Goal: Answer question/provide support

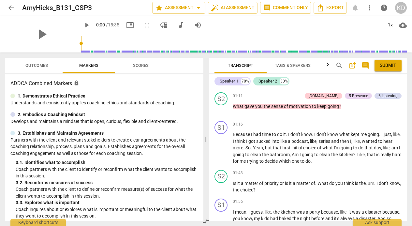
scroll to position [139, 0]
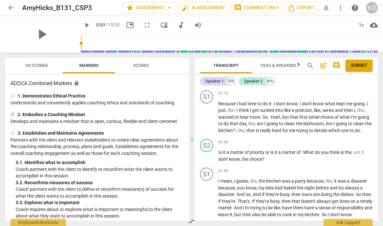
scroll to position [175, 0]
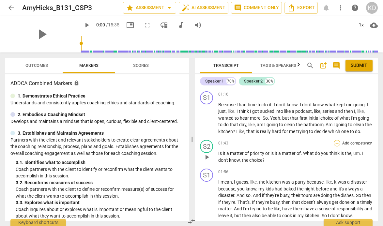
click at [335, 143] on div "+" at bounding box center [337, 143] width 7 height 7
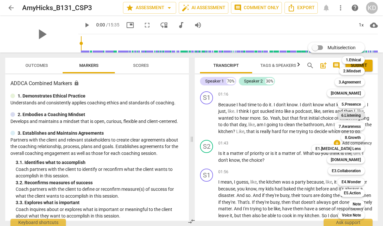
click at [352, 115] on b "6.Listening" at bounding box center [351, 116] width 20 height 8
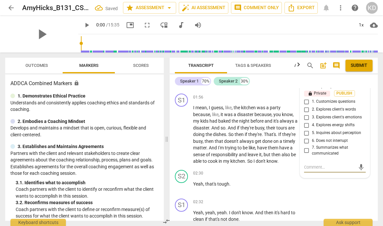
scroll to position [334, 0]
click at [305, 133] on input "5. Inquires about perception" at bounding box center [306, 134] width 10 height 8
checkbox input "true"
click at [317, 167] on textarea at bounding box center [329, 168] width 51 height 6
type textarea "I"
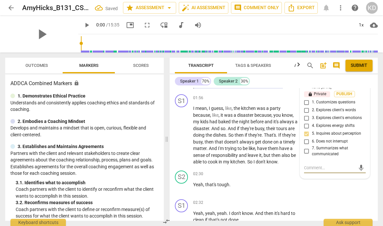
type textarea "I"
type textarea "I a"
type textarea "I am"
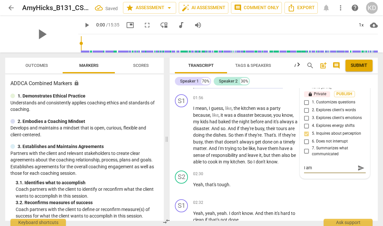
type textarea "I am"
type textarea "I am n"
type textarea "I am no"
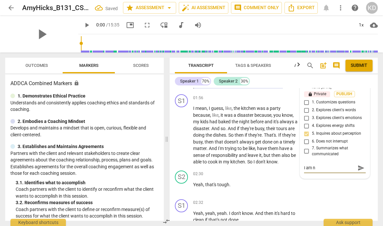
type textarea "I am no"
type textarea "I am not"
type textarea "I am noti"
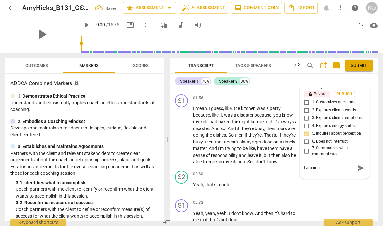
type textarea "I am notic"
type textarea "I am notici"
type textarea "I am noticin"
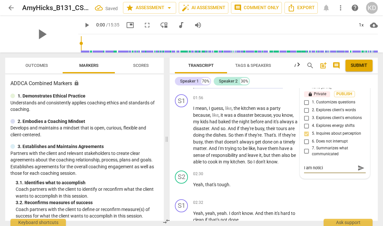
type textarea "I am noticin"
type textarea "I am noticing"
type textarea "I am noticing t"
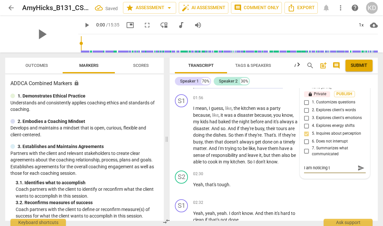
type textarea "I am noticing th"
type textarea "I am noticing tha"
type textarea "I am noticing that"
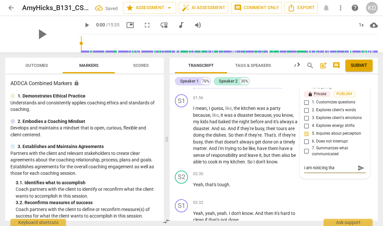
type textarea "I am noticing that"
type textarea "I am noticing that y"
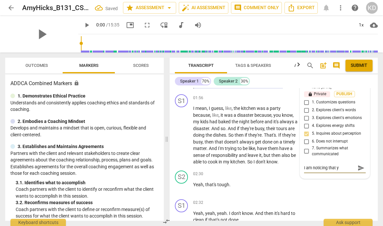
type textarea "I am noticing that yo"
type textarea "I am noticing that you"
type textarea "I am noticing that your"
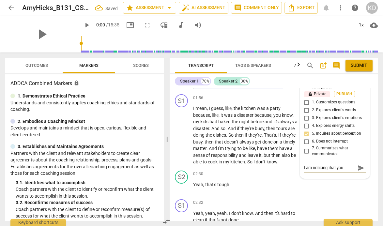
type textarea "I am noticing that your"
type textarea "I am noticing that your c"
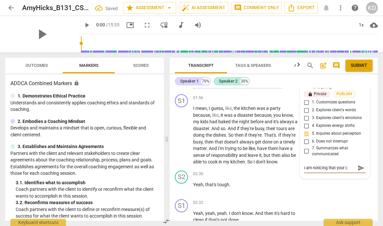
type textarea "I am noticing that your cl"
type textarea "I am noticing that your cli"
type textarea "I am noticing that your clie"
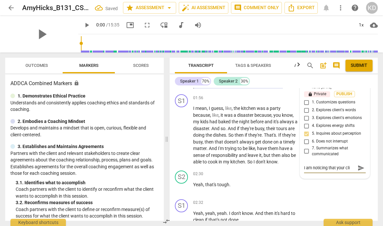
type textarea "I am noticing that your clie"
type textarea "I am noticing that your clien"
type textarea "I am noticing that your client"
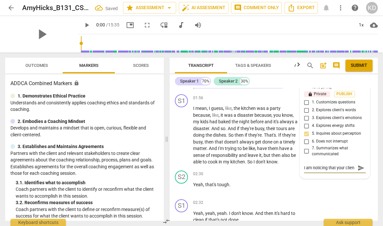
type textarea "I am noticing that your client"
type textarea "I am noticing that your client s"
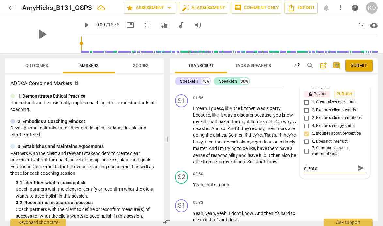
type textarea "I am noticing that your client sa"
type textarea "I am noticing that your client say"
type textarea "I am noticing that your client says"
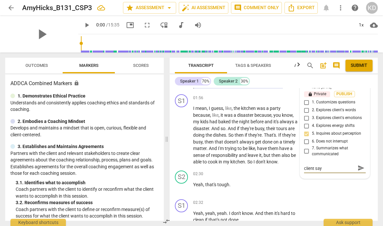
type textarea "I am noticing that your client says"
type textarea "I am noticing that your client says s"
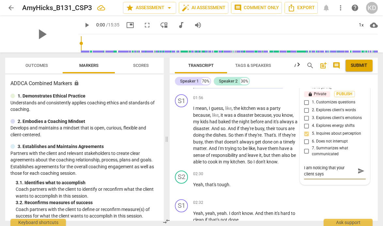
type textarea "I am noticing that your client says s"
type textarea "I am noticing that your client says sh"
type textarea "I am noticing that your client says she"
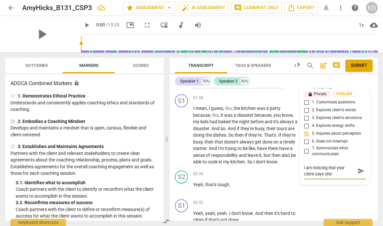
type textarea "I am noticing that your client says she"
type textarea "I am noticing that your client says she h"
type textarea "I am noticing that your client says she ha"
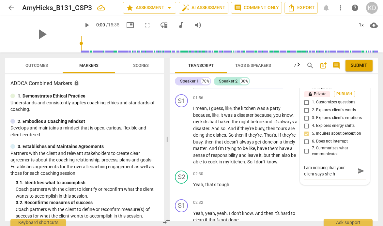
type textarea "I am noticing that your client says she ha"
type textarea "I am noticing that your client says she had"
type textarea "I am noticing that your client says she had t"
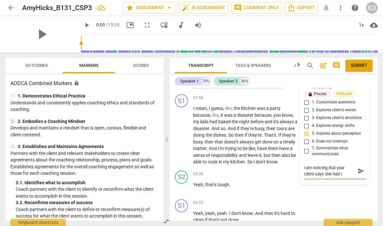
type textarea "I am noticing that your client says she had ti"
type textarea "I am noticing that your client says she had [PERSON_NAME]"
type textarea "I am noticing that your client says she had time"
type textarea "I am noticing that your client says she had time,"
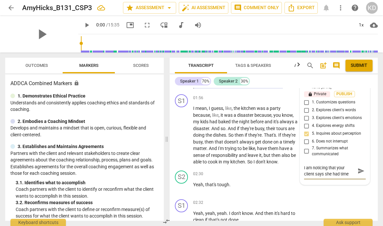
type textarea "I am noticing that your client says she had time,"
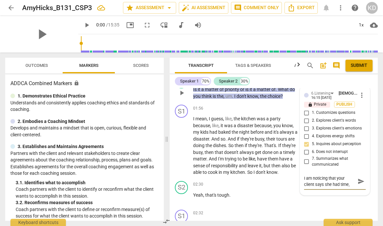
scroll to position [334, 0]
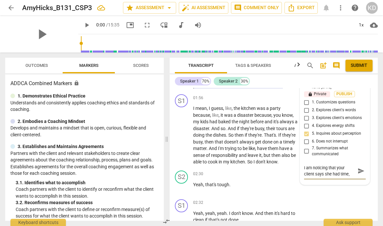
type textarea "I am noticing that your client says she had time, w"
type textarea "I am noticing that your client says she had time, wa"
type textarea "I am noticing that your client says she had time, was"
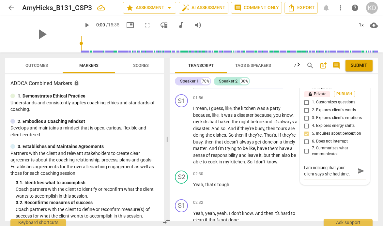
type textarea "I am noticing that your client says she had time, was"
type textarea "I am noticing that your client says she had time, was i"
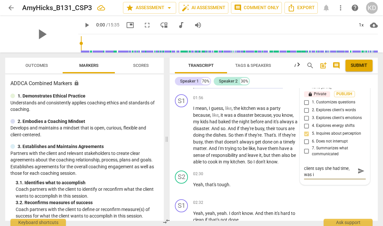
type textarea "I am noticing that your client says she had time, was in"
type textarea "I am noticing that your client says she had time, was int"
type textarea "I am noticing that your client says she had time, was inte"
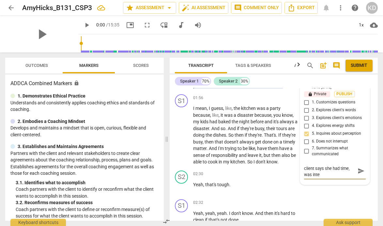
type textarea "I am noticing that your client says she had time, was inter"
type textarea "I am noticing that your client says she had time, was intere"
type textarea "I am noticing that your client says she had time, was interes"
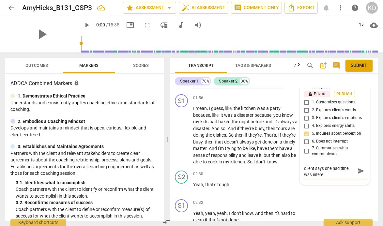
type textarea "I am noticing that your client says she had time, was interes"
type textarea "I am noticing that your client says she had time, was interest"
type textarea "I am noticing that your client says she had time, was intereste"
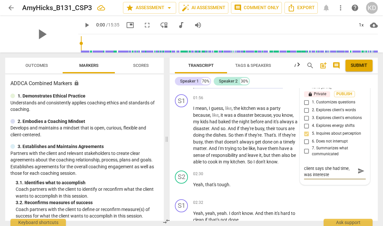
type textarea "I am noticing that your client says she had time, was interested"
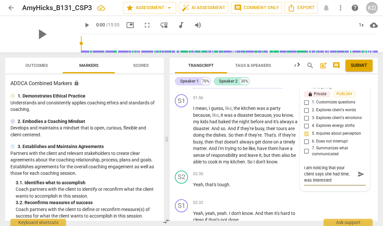
type textarea "I am noticing that your client says she had time, was interested i"
type textarea "I am noticing that your client says she had time, was interested in"
type textarea "I am noticing that your client says she had time, was interested in h"
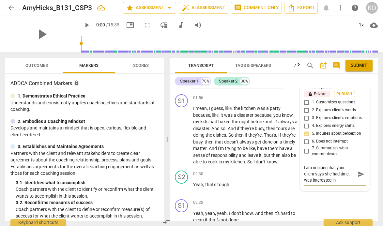
type textarea "I am noticing that your client says she had time, was interested in h"
type textarea "I am noticing that your client says she had time, was interested in hr"
type textarea "I am noticing that your client says she had time, was interested in h"
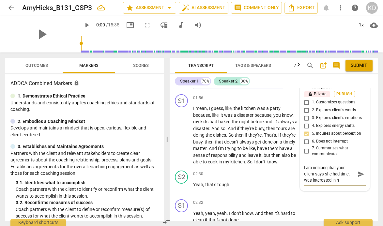
type textarea "I am noticing that your client says she had time, was interested in he"
type textarea "I am noticing that your client says she had time, was interested in her"
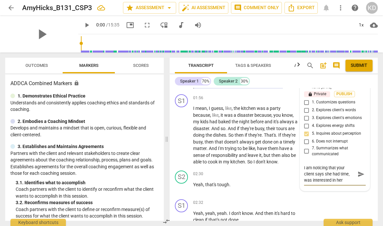
type textarea "I am noticing that your client says she had time, was interested in her"
type textarea "I am noticing that your client says she had time, was interested in her p"
type textarea "I am noticing that your client says she had time, was interested in her po"
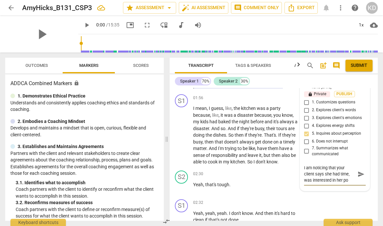
type textarea "I am noticing that your client says she had time, was interested in her pod"
type textarea "I am noticing that your client says she had time, was interested in her podc"
type textarea "I am noticing that your client says she had time, was interested in her podca"
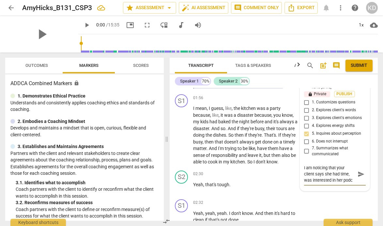
type textarea "I am noticing that your client says she had time, was interested in her podca"
type textarea "I am noticing that your client says she had time, was interested in her podcas"
type textarea "I am noticing that your client says she had time, was interested in her podcast"
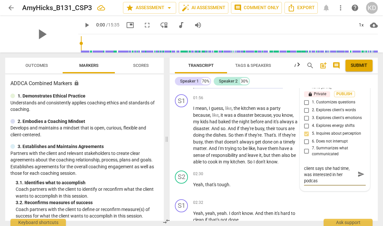
type textarea "I am noticing that your client says she had time, was interested in her podcast"
type textarea "I am noticing that your client says she had time, was interested in her podcast,"
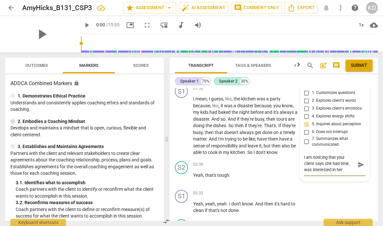
scroll to position [6, 0]
type textarea "I am noticing that your client says she had time, was interested in her podcast…"
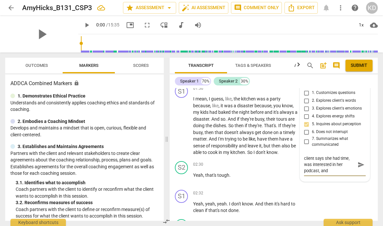
type textarea "I am noticing that your client says she had time, was interested in her podcast…"
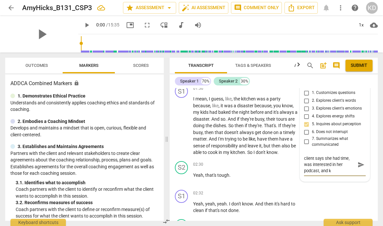
type textarea "I am noticing that your client says she had time, was interested in her podcast…"
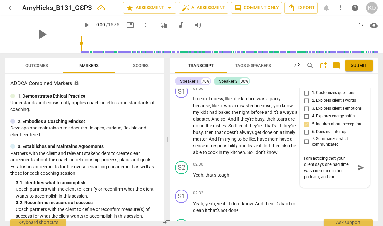
type textarea "I am noticing that your client says she had time, was interested in her podcast…"
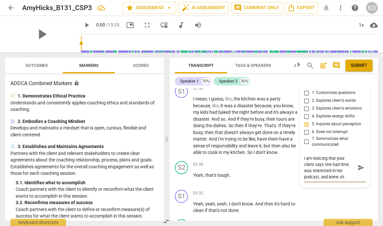
type textarea "I am noticing that your client says she had time, was interested in her podcast…"
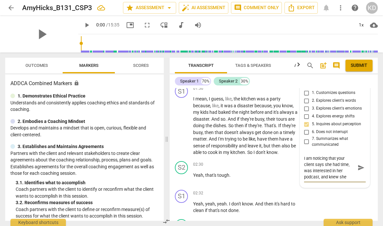
type textarea "I am noticing that your client says she had time, was interested in her podcast…"
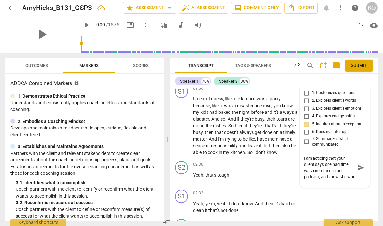
scroll to position [6, 0]
type textarea "I am noticing that your client says she had time, was interested in her podcast…"
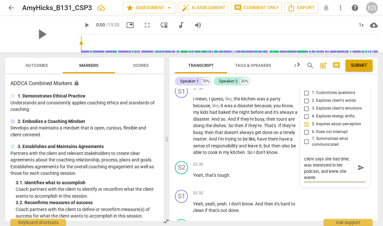
type textarea "I am noticing that your client says she had time, was interested in her podcast…"
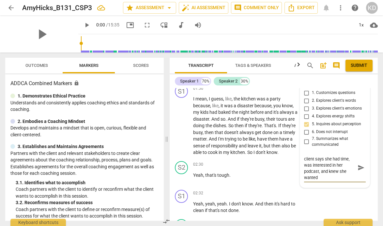
type textarea "I am noticing that your client says she had time, was interested in her podcast…"
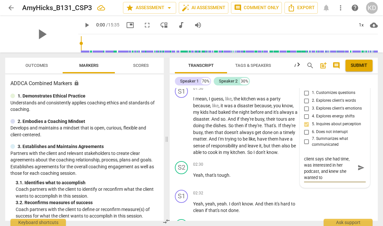
type textarea "I am noticing that your client says she had time, was interested in her podcast…"
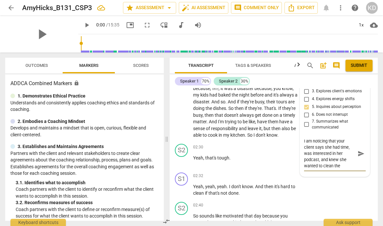
scroll to position [6, 0]
drag, startPoint x: 327, startPoint y: 166, endPoint x: 319, endPoint y: 155, distance: 13.8
click at [319, 155] on textarea "I am noticing that your client says she had time, was interested in her podcast…" at bounding box center [329, 153] width 51 height 31
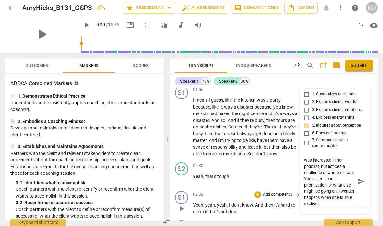
scroll to position [341, 0]
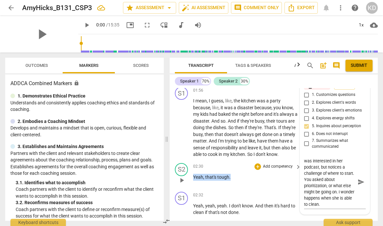
drag, startPoint x: 231, startPoint y: 177, endPoint x: 193, endPoint y: 178, distance: 37.5
click at [193, 178] on p "Yeah , that's tough ." at bounding box center [245, 177] width 105 height 7
click at [257, 165] on div "+" at bounding box center [257, 166] width 7 height 7
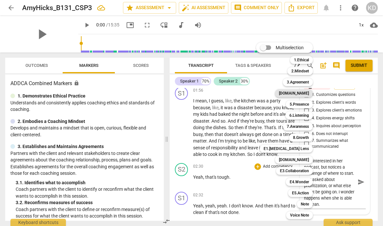
click at [303, 94] on b "[DOMAIN_NAME]" at bounding box center [294, 93] width 30 height 8
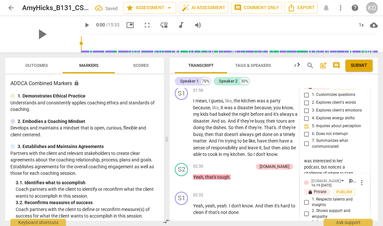
scroll to position [440, 0]
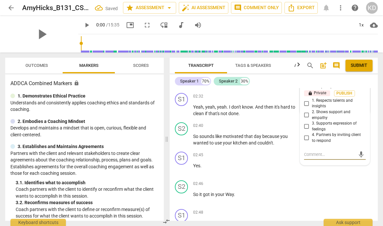
click at [305, 115] on input "2. Shows support and empathy" at bounding box center [306, 115] width 10 height 8
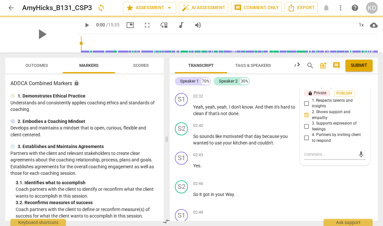
scroll to position [397, 0]
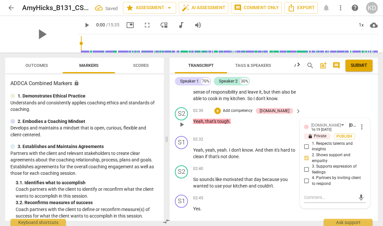
click at [304, 170] on input "3. Supports expression of feelings" at bounding box center [306, 170] width 10 height 8
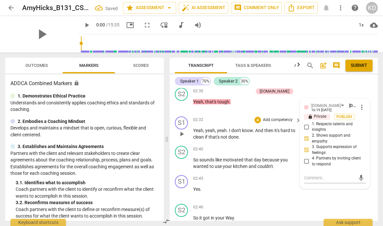
scroll to position [411, 0]
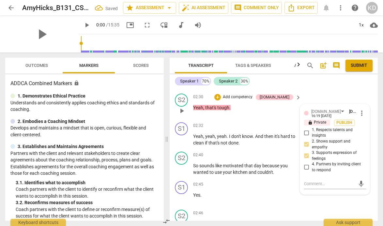
click at [253, 98] on p "Add competency" at bounding box center [237, 97] width 31 height 6
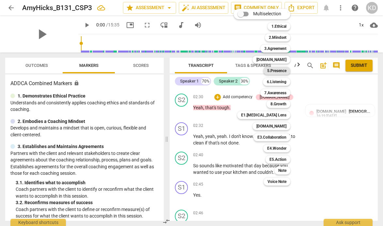
click at [284, 70] on b "5.Presence" at bounding box center [276, 71] width 19 height 8
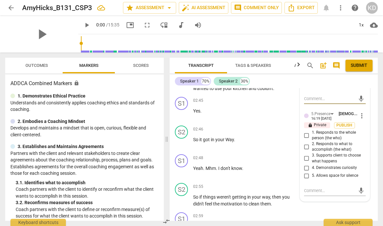
scroll to position [489, 0]
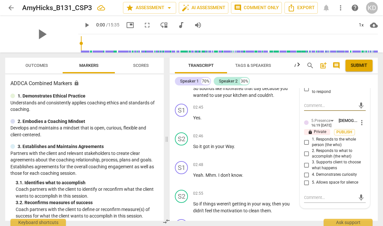
click at [360, 125] on span "more_vert" at bounding box center [362, 123] width 8 height 8
click at [367, 133] on li "Delete" at bounding box center [366, 135] width 22 height 12
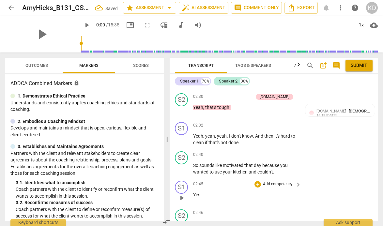
scroll to position [411, 0]
click at [246, 95] on p "Add competency" at bounding box center [237, 97] width 31 height 6
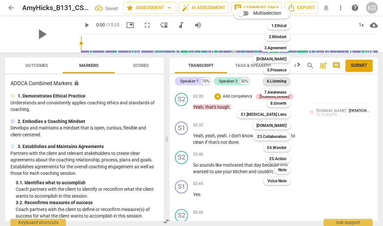
click at [278, 80] on b "6.Listening" at bounding box center [277, 81] width 20 height 8
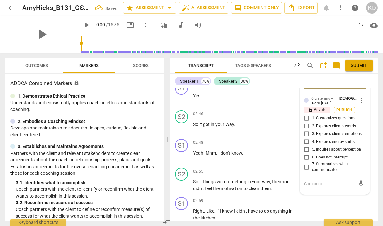
scroll to position [513, 0]
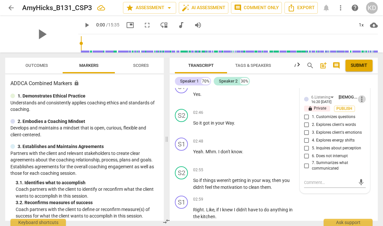
click at [358, 101] on span "more_vert" at bounding box center [362, 99] width 8 height 8
click at [366, 112] on li "Delete" at bounding box center [366, 111] width 22 height 12
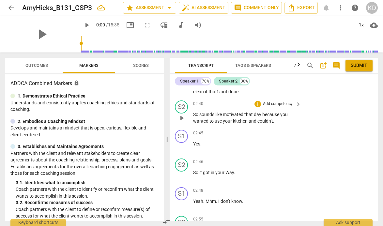
scroll to position [461, 0]
click at [266, 105] on p "Add competency" at bounding box center [277, 105] width 31 height 6
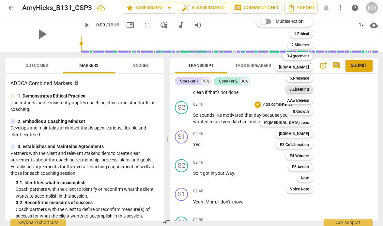
click at [297, 88] on b "6.Listening" at bounding box center [299, 89] width 20 height 8
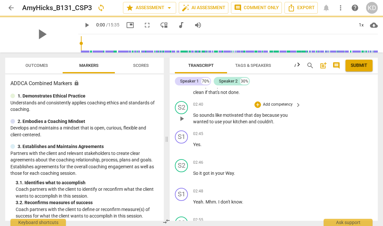
click at [271, 105] on p "Add competency" at bounding box center [277, 105] width 31 height 6
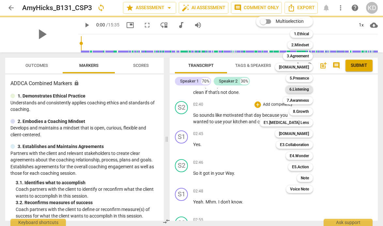
click at [304, 91] on b "6.Listening" at bounding box center [299, 89] width 20 height 8
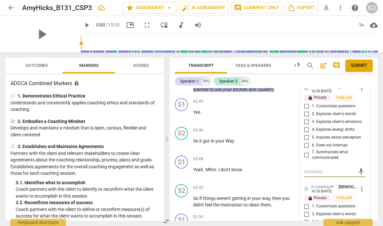
scroll to position [495, 0]
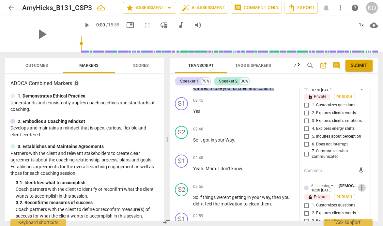
click at [359, 189] on span "more_vert" at bounding box center [362, 188] width 8 height 8
click at [365, 201] on li "Delete" at bounding box center [366, 200] width 22 height 12
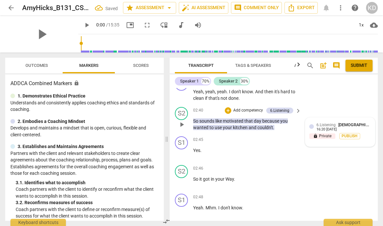
scroll to position [454, 0]
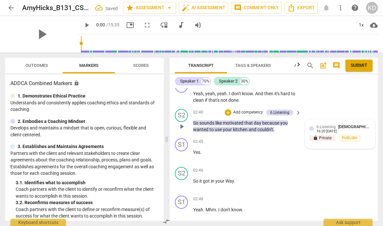
click at [323, 130] on div "16:20 [DATE]" at bounding box center [326, 131] width 20 height 4
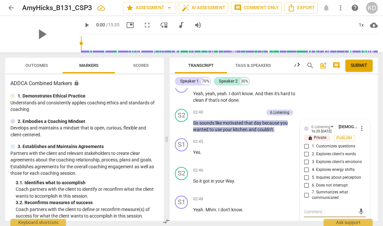
click at [305, 196] on input "7. Summarizes what communicated" at bounding box center [306, 195] width 10 height 8
click at [305, 178] on input "5. Inquires about perception" at bounding box center [306, 178] width 10 height 8
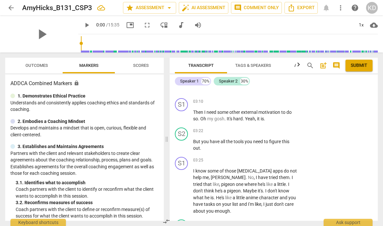
scroll to position [665, 0]
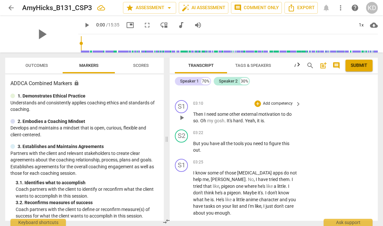
click at [272, 103] on p "Add competency" at bounding box center [277, 104] width 31 height 6
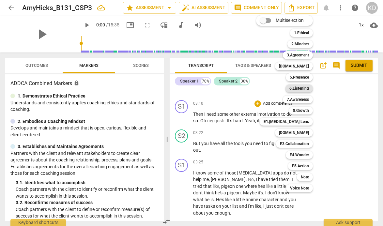
click at [297, 89] on b "6.Listening" at bounding box center [299, 88] width 20 height 8
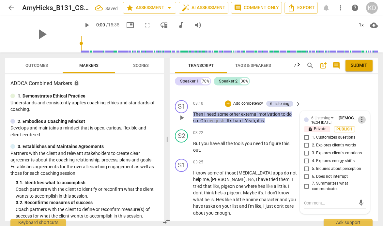
click at [359, 122] on span "more_vert" at bounding box center [362, 120] width 8 height 8
click at [367, 133] on li "Delete" at bounding box center [366, 132] width 22 height 12
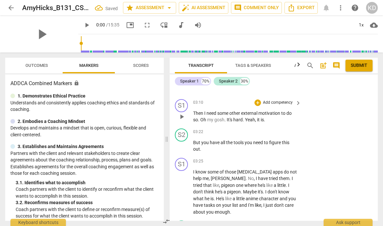
scroll to position [666, 0]
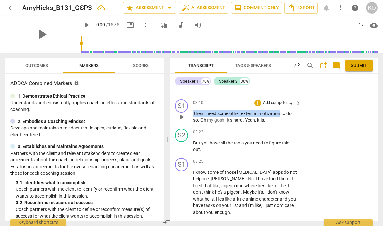
drag, startPoint x: 193, startPoint y: 114, endPoint x: 281, endPoint y: 113, distance: 87.7
click at [281, 113] on p "Then I need some other external motivation to do so . Oh my gosh . It's hard . …" at bounding box center [245, 116] width 105 height 13
click at [278, 101] on p "Add competency" at bounding box center [277, 103] width 31 height 6
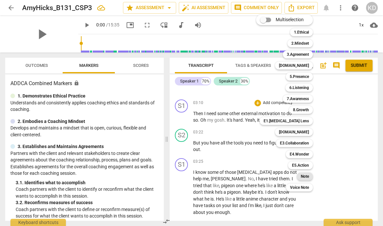
click at [308, 177] on b "Note" at bounding box center [305, 176] width 8 height 8
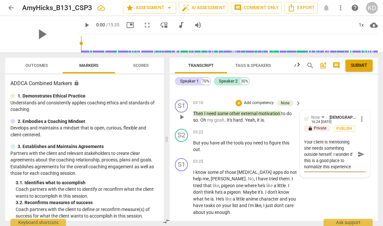
scroll to position [6, 0]
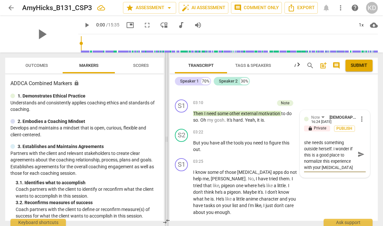
click at [167, 123] on span at bounding box center [167, 138] width 4 height 173
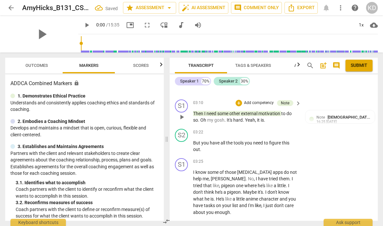
click at [171, 123] on div "S1 play_arrow pause 03:10 + Add competency Note keyboard_arrow_right Then I nee…" at bounding box center [274, 111] width 208 height 29
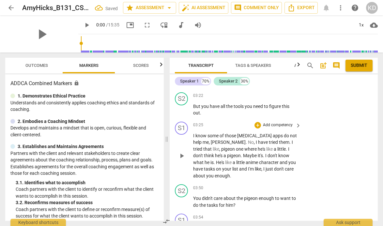
scroll to position [703, 0]
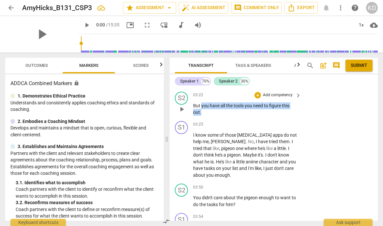
drag, startPoint x: 201, startPoint y: 106, endPoint x: 206, endPoint y: 112, distance: 7.6
click at [206, 112] on p "But you have all the tools you need to figure this out ." at bounding box center [245, 108] width 105 height 13
click at [257, 97] on div "+" at bounding box center [257, 95] width 7 height 7
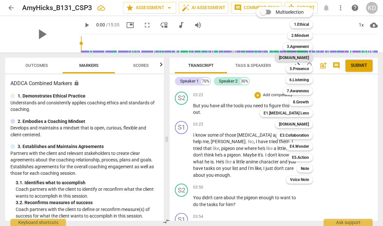
click at [305, 59] on b "[DOMAIN_NAME]" at bounding box center [294, 58] width 30 height 8
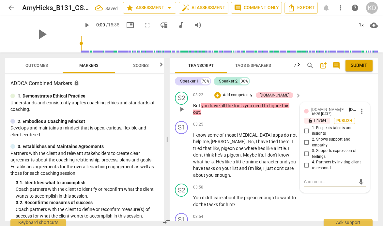
click at [305, 130] on input "1. Respects talents and insights" at bounding box center [306, 131] width 10 height 8
click at [173, 150] on div "S1 play_arrow pause 03:25 + Add competency keyboard_arrow_right I know some of …" at bounding box center [274, 149] width 208 height 63
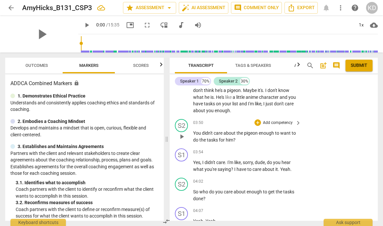
scroll to position [767, 0]
click at [276, 121] on p "Add competency" at bounding box center [277, 123] width 31 height 6
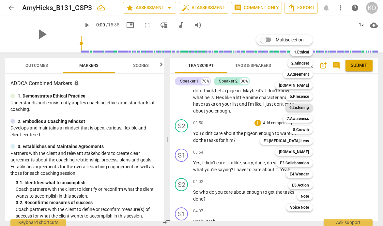
click at [302, 109] on b "6.Listening" at bounding box center [299, 108] width 20 height 8
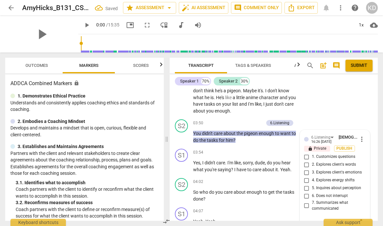
scroll to position [771, 0]
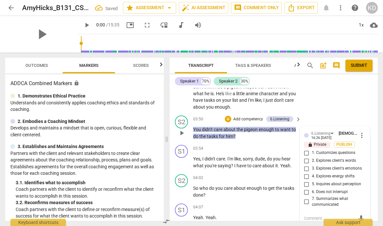
click at [304, 153] on input "1. Customizes questions" at bounding box center [306, 153] width 10 height 8
click at [305, 162] on input "2. Explores client's words" at bounding box center [306, 161] width 10 height 8
click at [306, 184] on input "5. Inquires about perception" at bounding box center [306, 184] width 10 height 8
click at [171, 170] on div "S1 play_arrow pause 03:54 + Add competency keyboard_arrow_right Yes , I didn't …" at bounding box center [274, 156] width 208 height 29
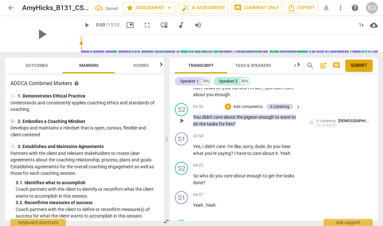
scroll to position [783, 0]
click at [251, 108] on p "Add competency" at bounding box center [247, 107] width 31 height 6
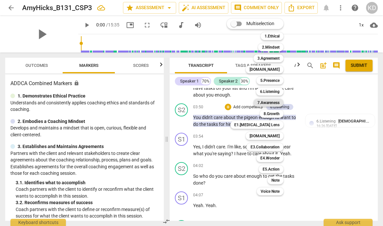
click at [267, 103] on b "7.Awareness" at bounding box center [268, 103] width 22 height 8
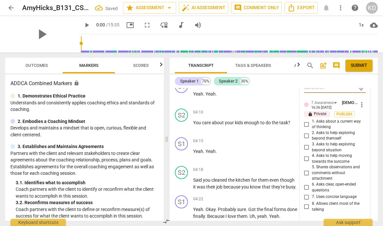
scroll to position [903, 0]
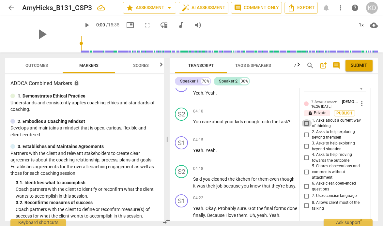
click at [306, 123] on input "1. Asks about a current way of thinking" at bounding box center [306, 123] width 10 height 8
click at [306, 195] on input "7. Uses concise language" at bounding box center [306, 196] width 10 height 8
click at [305, 207] on input "8. Allows client most of the talking" at bounding box center [306, 206] width 10 height 8
click at [305, 186] on input "6. Asks clear, open-ended questions" at bounding box center [306, 187] width 10 height 8
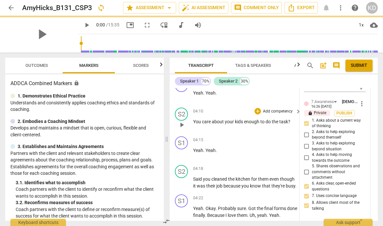
click at [172, 128] on div "S2 play_arrow pause 04:10 + Add competency keyboard_arrow_right You care about …" at bounding box center [274, 119] width 208 height 29
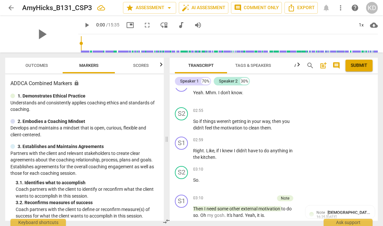
scroll to position [568, 0]
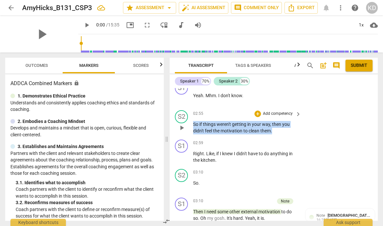
drag, startPoint x: 193, startPoint y: 124, endPoint x: 279, endPoint y: 132, distance: 85.8
click at [279, 132] on p "So if things weren't getting in your way , then you didn't feel the motivation …" at bounding box center [245, 127] width 105 height 13
click at [276, 114] on p "Add competency" at bounding box center [277, 114] width 31 height 6
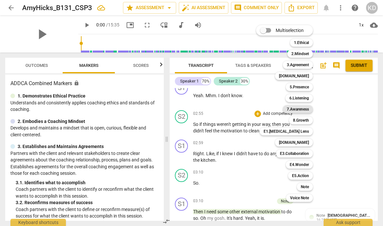
click at [299, 108] on b "7.Awareness" at bounding box center [298, 109] width 22 height 8
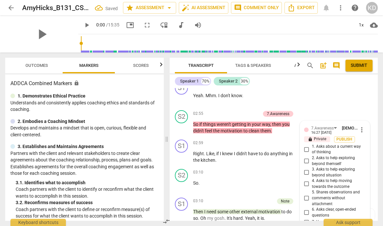
scroll to position [662, 0]
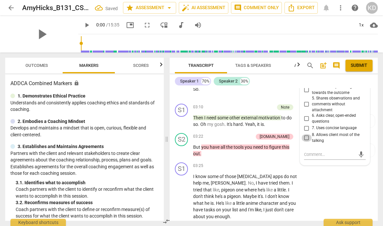
click at [305, 137] on input "8. Allows client most of the talking" at bounding box center [306, 138] width 10 height 8
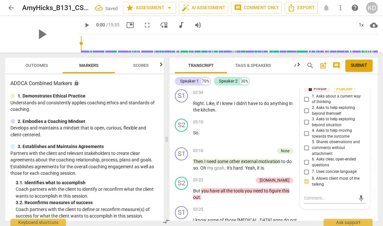
scroll to position [618, 0]
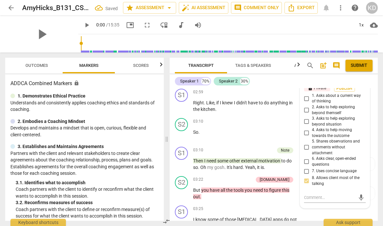
click at [305, 147] on input "5. Shares observations and comments without attachment" at bounding box center [306, 147] width 10 height 8
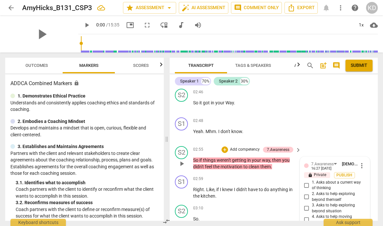
scroll to position [532, 0]
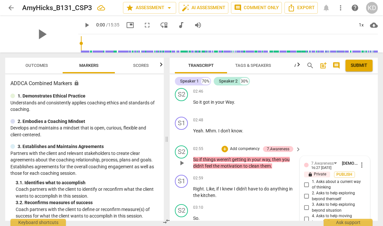
click at [244, 149] on p "Add competency" at bounding box center [244, 149] width 31 height 6
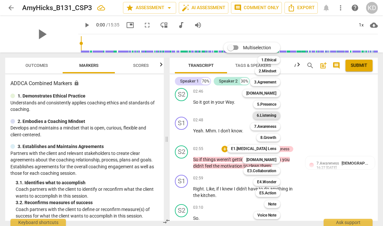
click at [268, 115] on b "6.Listening" at bounding box center [267, 116] width 20 height 8
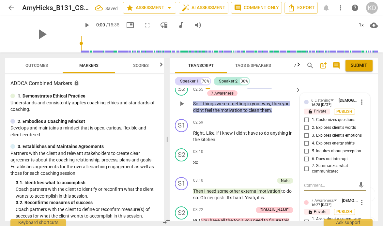
scroll to position [594, 0]
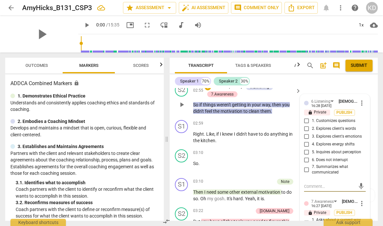
click at [359, 102] on span "more_vert" at bounding box center [362, 103] width 8 height 8
click at [365, 116] on li "Delete" at bounding box center [366, 115] width 22 height 12
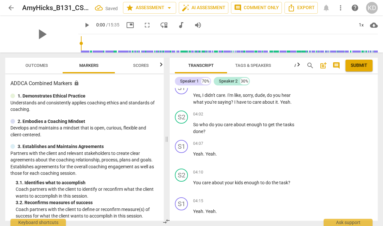
scroll to position [842, 0]
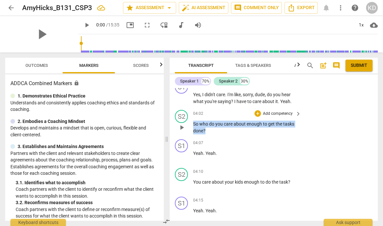
drag, startPoint x: 193, startPoint y: 124, endPoint x: 206, endPoint y: 129, distance: 13.3
click at [206, 129] on p "So who do you care about enough to get the tasks done ?" at bounding box center [245, 127] width 105 height 13
click at [269, 114] on p "Add competency" at bounding box center [277, 114] width 31 height 6
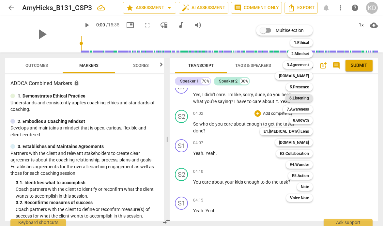
click at [302, 99] on b "6.Listening" at bounding box center [299, 98] width 20 height 8
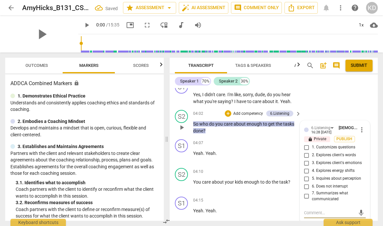
click at [305, 148] on input "1. Customizes questions" at bounding box center [306, 147] width 10 height 8
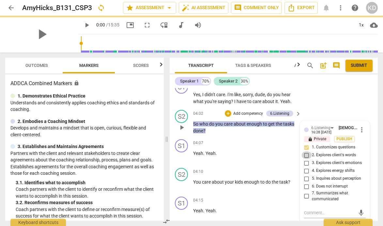
click at [305, 155] on input "2. Explores client's words" at bounding box center [306, 155] width 10 height 8
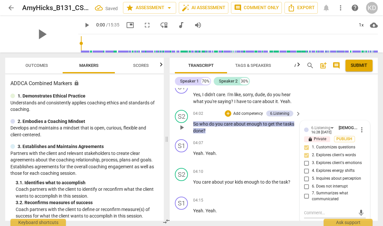
click at [305, 180] on input "5. Inquires about perception" at bounding box center [306, 179] width 10 height 8
click at [250, 113] on p "Add competency" at bounding box center [247, 114] width 31 height 6
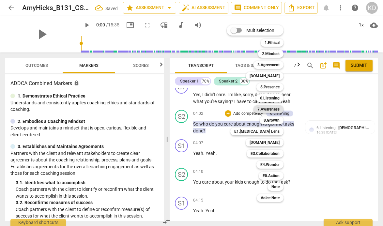
click at [271, 106] on b "7.Awareness" at bounding box center [268, 109] width 22 height 8
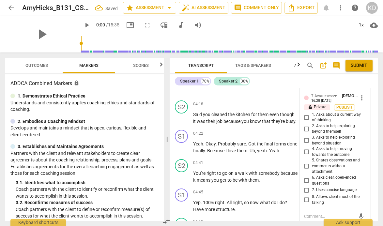
scroll to position [974, 0]
click at [305, 119] on input "1. Asks about a current way of thinking" at bounding box center [306, 118] width 10 height 8
click at [305, 152] on input "4. Asks to help moving towards the outcome" at bounding box center [306, 153] width 10 height 8
click at [305, 181] on input "6. Asks clear, open-ended questions" at bounding box center [306, 181] width 10 height 8
click at [305, 190] on input "7. Uses concise language" at bounding box center [306, 191] width 10 height 8
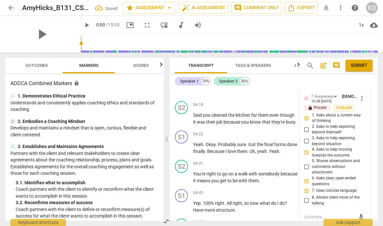
click at [306, 201] on input "8. Allows client most of the talking" at bounding box center [306, 201] width 10 height 8
click at [171, 137] on div "S1 play_arrow pause 04:22 + Add competency keyboard_arrow_right Yeah . Okay . P…" at bounding box center [274, 142] width 208 height 29
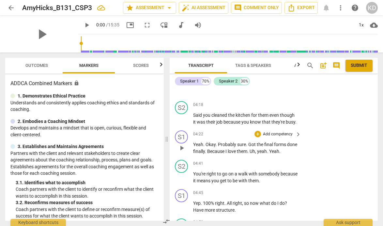
click at [171, 137] on div "S1 play_arrow pause 04:22 + Add competency keyboard_arrow_right Yeah . Okay . P…" at bounding box center [274, 142] width 208 height 29
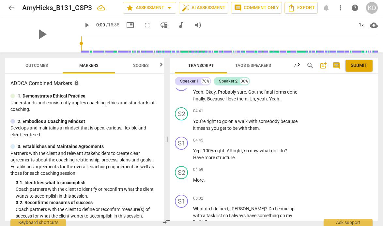
scroll to position [1026, 0]
click at [182, 129] on span "play_arrow" at bounding box center [182, 125] width 8 height 8
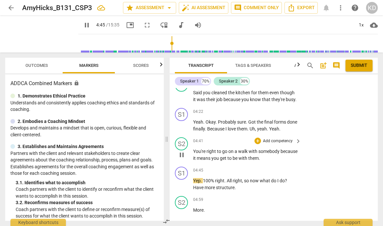
scroll to position [996, 0]
click at [182, 130] on span "pause" at bounding box center [182, 126] width 8 height 8
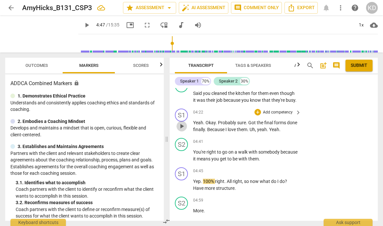
click at [182, 130] on span "play_arrow" at bounding box center [182, 126] width 8 height 8
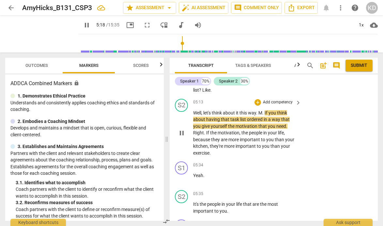
scroll to position [1157, 0]
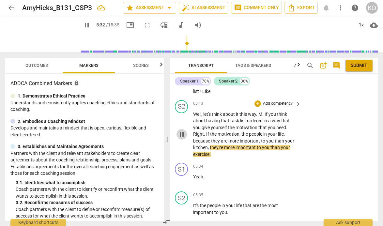
click at [182, 136] on span "pause" at bounding box center [182, 134] width 8 height 8
click at [272, 104] on p "Add competency" at bounding box center [277, 104] width 31 height 6
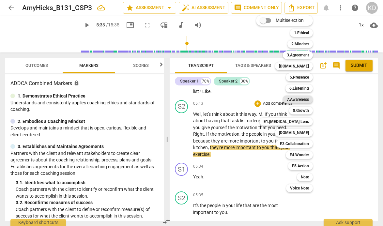
click at [300, 99] on b "7.Awareness" at bounding box center [298, 100] width 22 height 8
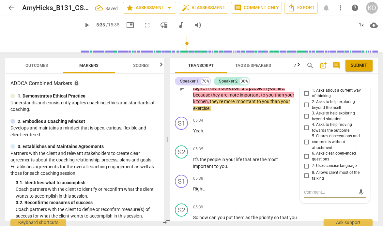
scroll to position [1202, 0]
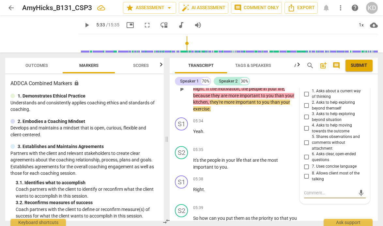
click at [305, 143] on input "5. Shares observations and comments without attachment" at bounding box center [306, 143] width 10 height 8
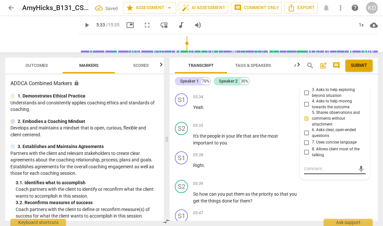
scroll to position [1230, 0]
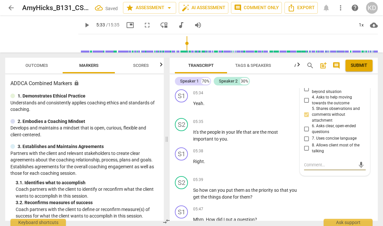
click at [311, 162] on textarea at bounding box center [329, 165] width 51 height 6
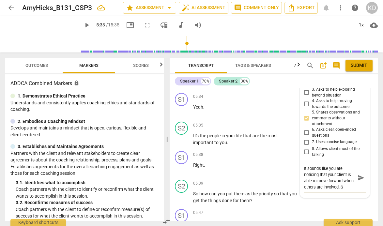
scroll to position [6, 0]
click at [330, 188] on textarea "It sounds like you are noticing that your client is able to move forward when o…" at bounding box center [329, 177] width 51 height 25
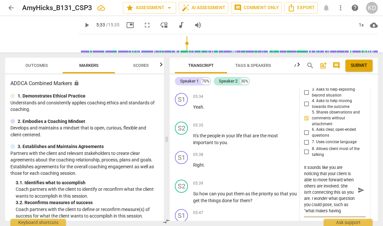
scroll to position [1, 0]
click at [349, 185] on textarea "It sounds like you are noticing that your client is able to move forward when o…" at bounding box center [329, 190] width 51 height 50
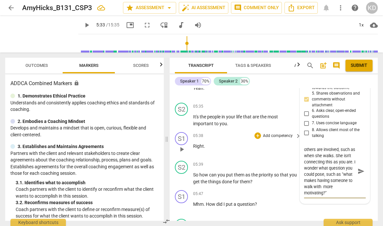
scroll to position [1246, 0]
click at [348, 194] on textarea "It sounds like you are noticing that your client is able to move forward when o…" at bounding box center [329, 171] width 51 height 50
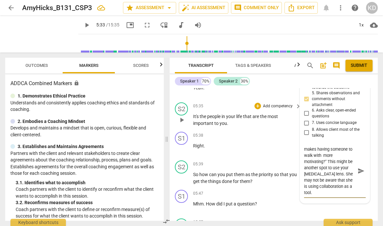
click at [171, 128] on div "S2 play_arrow pause 05:35 + Add competency keyboard_arrow_right It's the people…" at bounding box center [274, 114] width 208 height 29
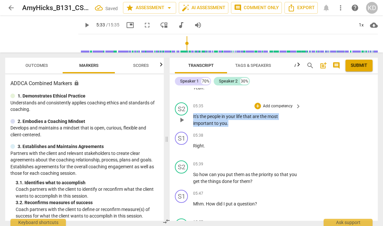
drag, startPoint x: 193, startPoint y: 115, endPoint x: 234, endPoint y: 122, distance: 42.2
click at [234, 122] on p "It's the people in your life that are the most important to you ." at bounding box center [245, 119] width 105 height 13
click at [270, 106] on p "Add competency" at bounding box center [277, 106] width 31 height 6
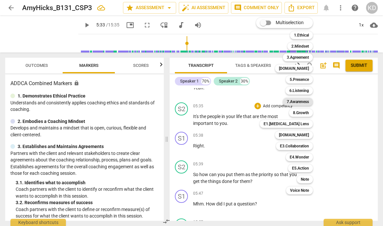
click at [298, 102] on b "7.Awareness" at bounding box center [298, 102] width 22 height 8
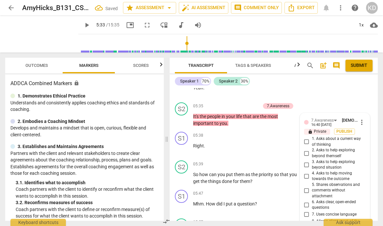
scroll to position [1333, 0]
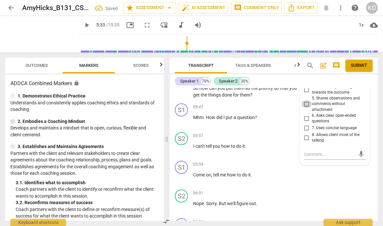
click at [305, 105] on input "5. Shares observations and comments without attachment" at bounding box center [306, 104] width 10 height 8
click at [305, 138] on input "8. Allows client most of the talking" at bounding box center [306, 138] width 10 height 8
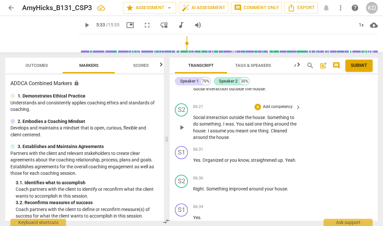
scroll to position [1542, 0]
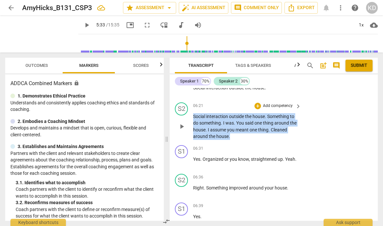
drag, startPoint x: 193, startPoint y: 117, endPoint x: 233, endPoint y: 134, distance: 43.8
click at [233, 134] on p "Social interaction outside the house . Something to do something . I was . You …" at bounding box center [245, 126] width 105 height 27
click at [257, 107] on div "+" at bounding box center [257, 106] width 7 height 7
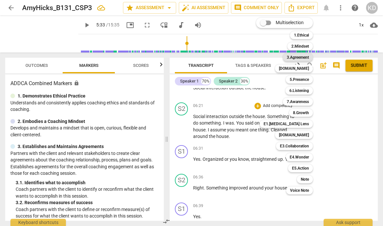
click at [296, 58] on b "3.Agreement" at bounding box center [298, 57] width 22 height 8
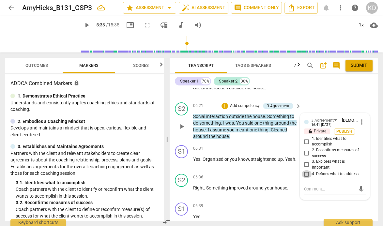
click at [306, 174] on input "4. Defines what to address" at bounding box center [306, 174] width 10 height 8
click at [322, 106] on div "S2 play_arrow pause 06:21 + Add competency 3.Agreement keyboard_arrow_right Soc…" at bounding box center [274, 121] width 208 height 43
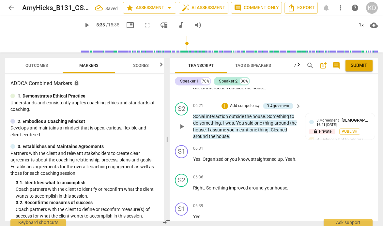
click at [235, 106] on p "Add competency" at bounding box center [244, 106] width 31 height 6
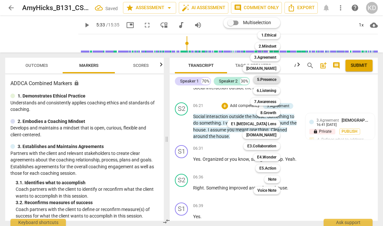
click at [266, 78] on b "5.Presence" at bounding box center [266, 80] width 19 height 8
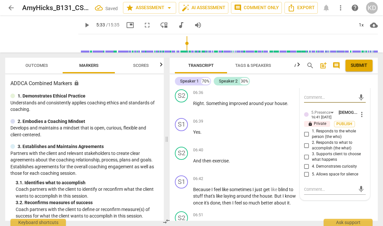
scroll to position [1638, 0]
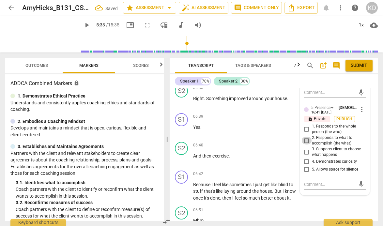
click at [305, 140] on input "2. Responds to what to accomplish (the what)" at bounding box center [306, 141] width 10 height 8
click at [304, 152] on input "3. Supports client to choose what happens" at bounding box center [306, 152] width 10 height 8
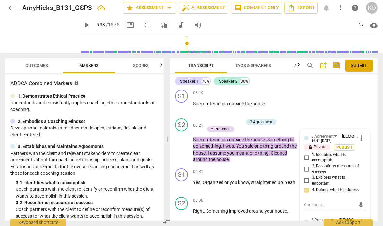
scroll to position [1529, 0]
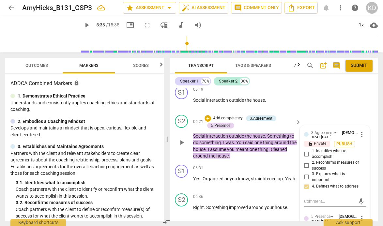
click at [234, 118] on p "Add competency" at bounding box center [227, 118] width 31 height 6
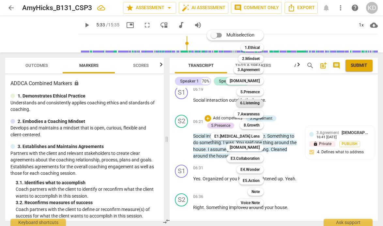
click at [249, 102] on b "6.Listening" at bounding box center [250, 103] width 20 height 8
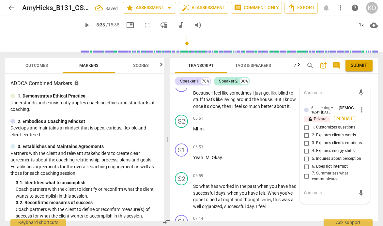
scroll to position [1732, 0]
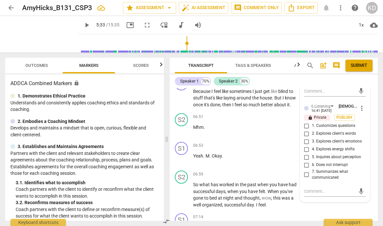
click at [306, 158] on input "5. Inquires about perception" at bounding box center [306, 157] width 10 height 8
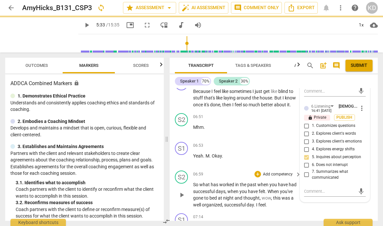
click at [172, 169] on div "S2 play_arrow pause 06:59 + Add competency keyboard_arrow_right So what has wor…" at bounding box center [274, 189] width 208 height 43
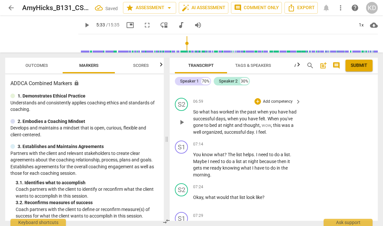
scroll to position [1805, 0]
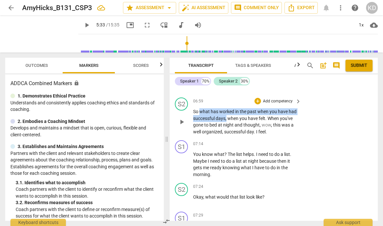
drag, startPoint x: 200, startPoint y: 112, endPoint x: 226, endPoint y: 120, distance: 28.1
click at [226, 120] on p "So what has worked in the past when you have had successful days , when you hav…" at bounding box center [245, 121] width 105 height 27
click at [259, 101] on div "+" at bounding box center [257, 101] width 7 height 7
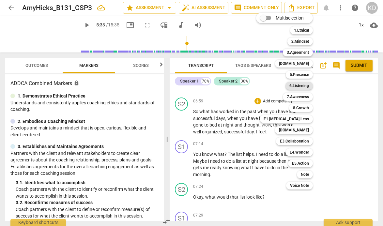
click at [300, 85] on b "6.Listening" at bounding box center [299, 86] width 20 height 8
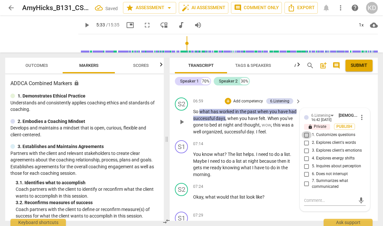
click at [305, 136] on input "1. Customizes questions" at bounding box center [306, 135] width 10 height 8
click at [305, 166] on input "5. Inquires about perception" at bounding box center [306, 166] width 10 height 8
click at [248, 101] on p "Add competency" at bounding box center [247, 101] width 31 height 6
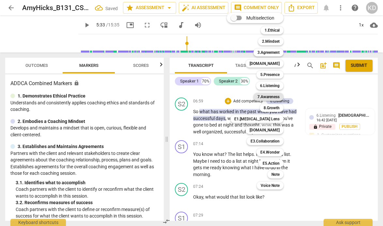
click at [272, 97] on b "7.Awareness" at bounding box center [268, 97] width 22 height 8
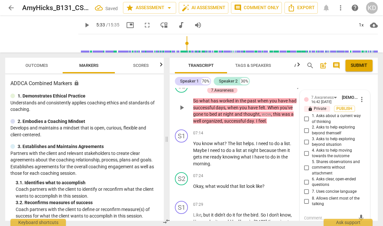
scroll to position [1822, 0]
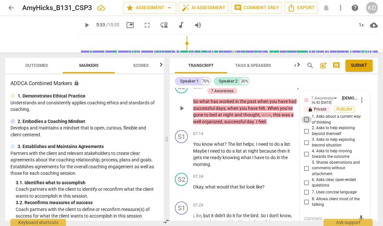
click at [305, 120] on input "1. Asks about a current way of thinking" at bounding box center [306, 120] width 10 height 8
click at [305, 143] on input "3. Asks to help exploring beyond situation" at bounding box center [306, 143] width 10 height 8
click at [305, 153] on input "4. Asks to help moving towards the outcome" at bounding box center [306, 154] width 10 height 8
click at [305, 183] on input "6. Asks clear, open-ended questions" at bounding box center [306, 183] width 10 height 8
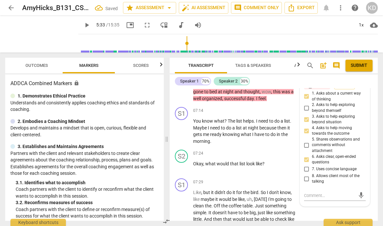
scroll to position [1848, 0]
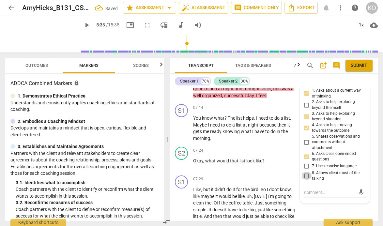
click at [307, 175] on input "8. Allows client most of the talking" at bounding box center [306, 176] width 10 height 8
click at [170, 144] on div "S2 play_arrow pause 07:24 + Add competency keyboard_arrow_right Okay , what wou…" at bounding box center [274, 158] width 208 height 29
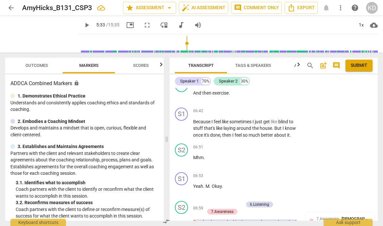
scroll to position [1704, 0]
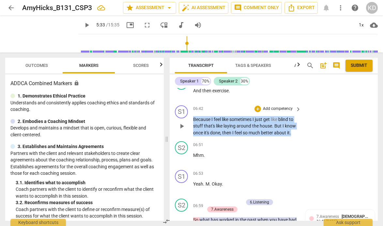
drag, startPoint x: 193, startPoint y: 119, endPoint x: 276, endPoint y: 138, distance: 84.8
click at [276, 138] on div "S1 play_arrow pause 06:42 + Add competency keyboard_arrow_right Because I feel …" at bounding box center [274, 121] width 208 height 36
click at [278, 110] on p "Add competency" at bounding box center [277, 109] width 31 height 6
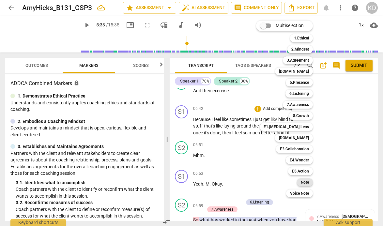
click at [306, 183] on b "Note" at bounding box center [305, 182] width 8 height 8
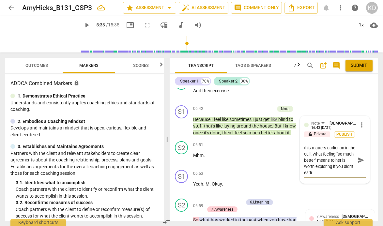
scroll to position [12, 0]
click at [172, 136] on div "S1 play_arrow pause 06:42 + Add competency Note keyboard_arrow_right Because I …" at bounding box center [274, 121] width 208 height 36
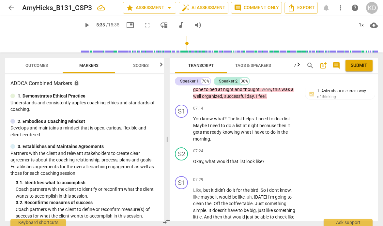
scroll to position [1847, 0]
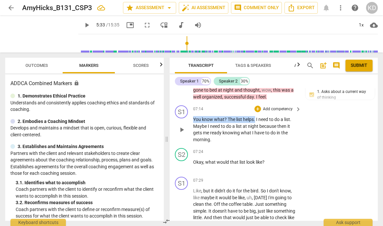
drag, startPoint x: 194, startPoint y: 119, endPoint x: 255, endPoint y: 118, distance: 61.0
click at [255, 118] on p "You know what ? The list helps . I need to do a list . Maybe I need to do a lis…" at bounding box center [245, 129] width 105 height 27
click at [280, 109] on p "Add competency" at bounding box center [277, 109] width 31 height 6
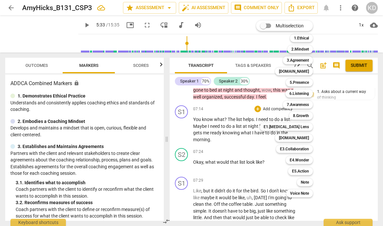
click at [175, 138] on div at bounding box center [191, 113] width 383 height 226
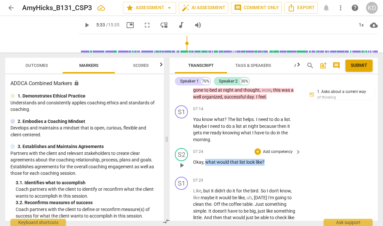
drag, startPoint x: 205, startPoint y: 163, endPoint x: 266, endPoint y: 165, distance: 60.7
click at [266, 165] on p "Okay , what would that list look like ?" at bounding box center [245, 162] width 105 height 7
click at [275, 152] on p "Add competency" at bounding box center [277, 152] width 31 height 6
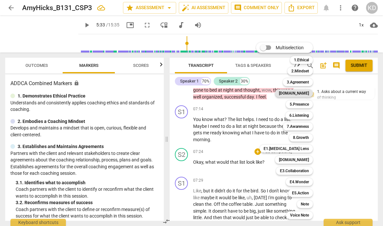
click at [302, 95] on b "[DOMAIN_NAME]" at bounding box center [294, 93] width 30 height 8
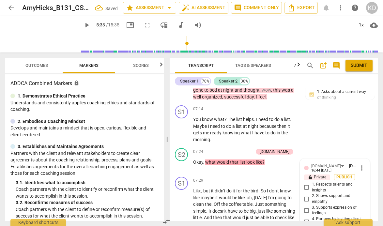
scroll to position [1931, 0]
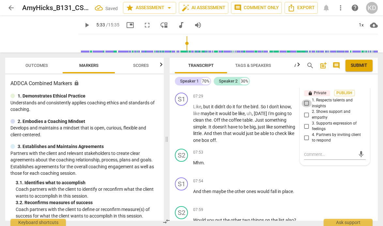
click at [305, 103] on input "1. Respects talents and insights" at bounding box center [306, 103] width 10 height 8
click at [306, 137] on input "4. Partners by inviting client to respond" at bounding box center [306, 138] width 10 height 8
click at [173, 127] on div "S1 play_arrow pause 07:29 + Add competency keyboard_arrow_right Like , but it d…" at bounding box center [274, 118] width 208 height 56
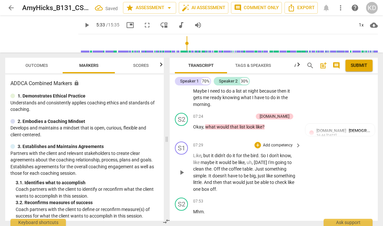
scroll to position [1887, 0]
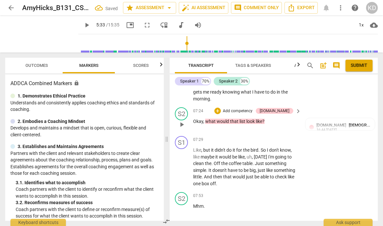
click at [250, 111] on p "Add competency" at bounding box center [237, 111] width 31 height 6
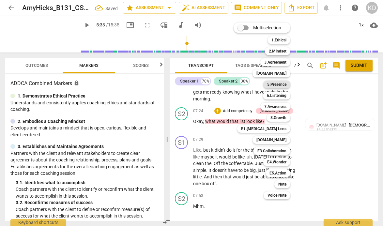
click at [275, 84] on b "5.Presence" at bounding box center [276, 85] width 19 height 8
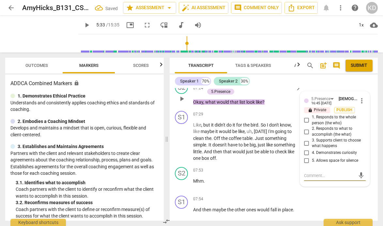
scroll to position [1905, 0]
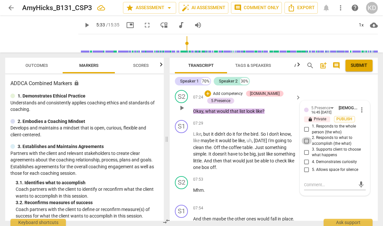
click at [306, 140] on input "2. Responds to what to accomplish (the what)" at bounding box center [306, 141] width 10 height 8
click at [305, 153] on input "3. Supports client to choose what happens" at bounding box center [306, 152] width 10 height 8
click at [305, 162] on input "4. Demonstrates curiosity" at bounding box center [306, 162] width 10 height 8
click at [172, 145] on div "S1 play_arrow pause 07:29 + Add competency keyboard_arrow_right Like , but it d…" at bounding box center [274, 145] width 208 height 56
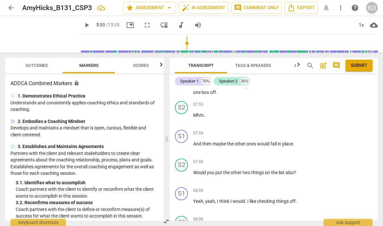
scroll to position [1981, 0]
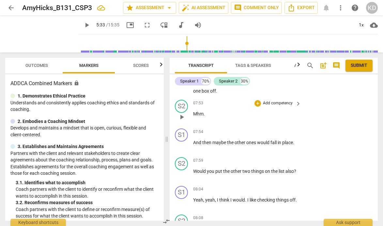
click at [274, 104] on p "Add competency" at bounding box center [277, 103] width 31 height 6
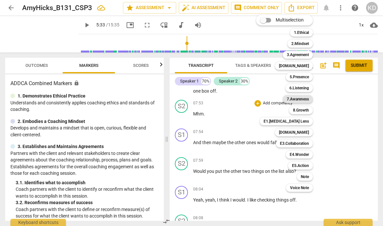
click at [300, 100] on b "7.Awareness" at bounding box center [298, 99] width 22 height 8
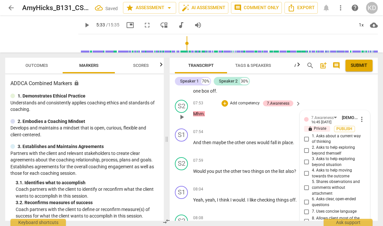
scroll to position [2064, 0]
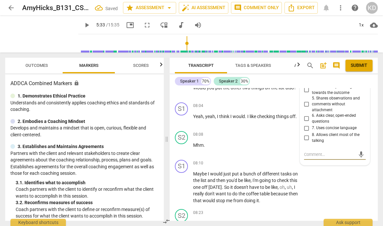
click at [305, 138] on input "8. Allows client most of the talking" at bounding box center [306, 138] width 10 height 8
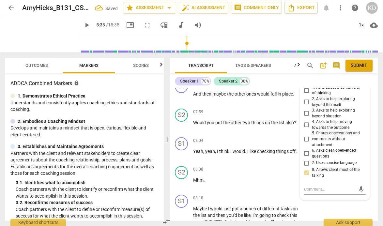
scroll to position [2029, 0]
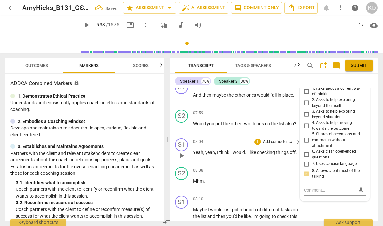
click at [172, 156] on div "S1 play_arrow pause 08:04 + Add competency keyboard_arrow_right Yeah , yeah , I…" at bounding box center [274, 150] width 208 height 29
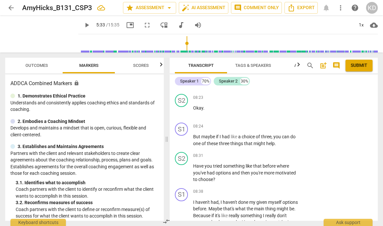
scroll to position [2182, 0]
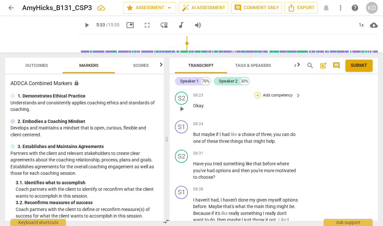
click at [257, 95] on div "+" at bounding box center [257, 95] width 7 height 7
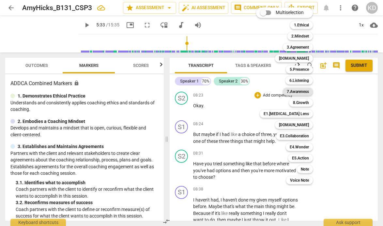
click at [303, 92] on b "7.Awareness" at bounding box center [298, 92] width 22 height 8
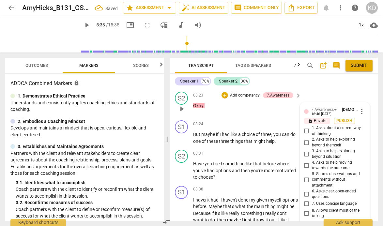
scroll to position [2258, 0]
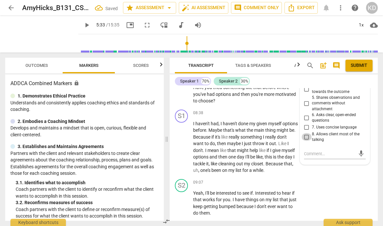
click at [305, 138] on input "8. Allows client most of the talking" at bounding box center [306, 137] width 10 height 8
click at [173, 149] on div "S1 play_arrow pause 08:38 + Add competency keyboard_arrow_right I haven't had ,…" at bounding box center [274, 141] width 208 height 69
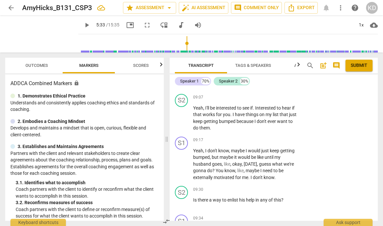
scroll to position [2346, 0]
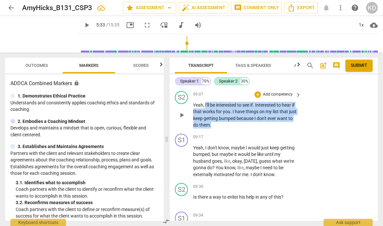
drag, startPoint x: 205, startPoint y: 112, endPoint x: 220, endPoint y: 132, distance: 25.2
click at [220, 128] on p "Yeah , I'll be interested to see if . Interested to hear if that works for you …" at bounding box center [245, 115] width 105 height 27
click at [276, 97] on p "Add competency" at bounding box center [277, 95] width 31 height 6
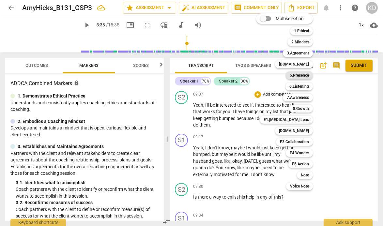
click at [301, 76] on b "5.Presence" at bounding box center [299, 75] width 19 height 8
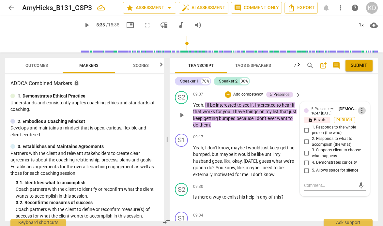
click at [359, 114] on span "more_vert" at bounding box center [362, 111] width 8 height 8
click at [366, 129] on li "Delete" at bounding box center [366, 130] width 22 height 12
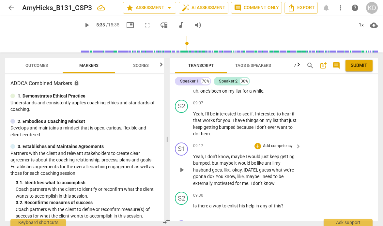
scroll to position [2337, 0]
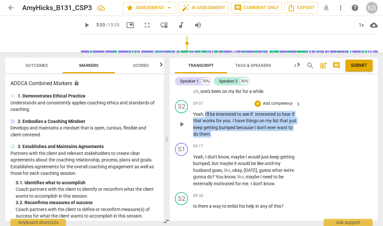
drag, startPoint x: 205, startPoint y: 121, endPoint x: 221, endPoint y: 140, distance: 25.2
click at [221, 138] on p "Yeah , I'll be interested to see if . Interested to hear if that works for you …" at bounding box center [245, 124] width 105 height 27
click at [279, 107] on p "Add competency" at bounding box center [277, 104] width 31 height 6
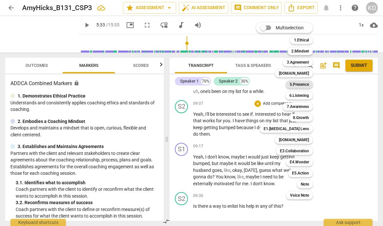
click at [305, 85] on b "5.Presence" at bounding box center [299, 85] width 19 height 8
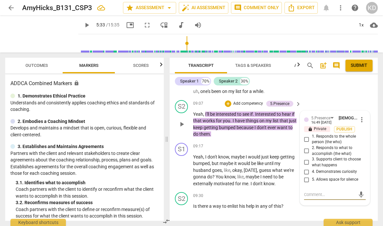
click at [305, 155] on input "2. Responds to what to accomplish (the what)" at bounding box center [306, 151] width 10 height 8
click at [324, 198] on textarea at bounding box center [329, 194] width 51 height 6
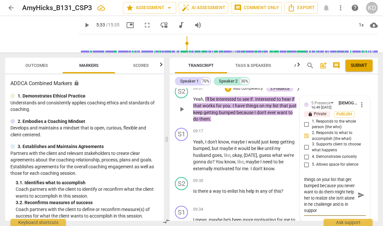
scroll to position [12, 0]
click at [171, 174] on div "S1 play_arrow pause 09:17 + Add competency keyboard_arrow_right Yeah , I don't …" at bounding box center [274, 150] width 208 height 50
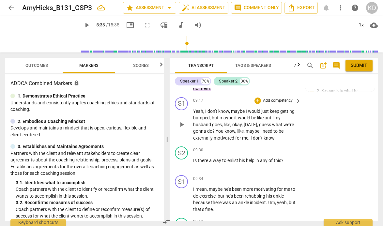
scroll to position [2382, 0]
drag, startPoint x: 246, startPoint y: 139, endPoint x: 250, endPoint y: 145, distance: 8.0
click at [250, 142] on p "Yeah , I don't know , maybe I would just keep getting bumped , but maybe it wou…" at bounding box center [245, 125] width 105 height 34
click at [273, 104] on p "Add competency" at bounding box center [277, 101] width 31 height 6
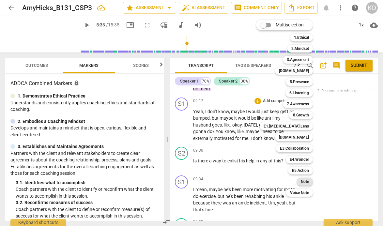
click at [306, 182] on b "Note" at bounding box center [305, 182] width 8 height 8
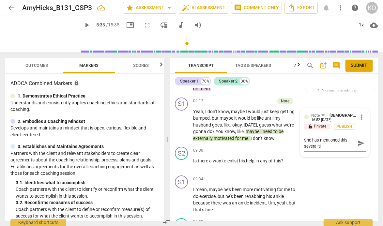
scroll to position [0, 0]
click at [171, 170] on div "S2 play_arrow pause 09:30 + Add competency keyboard_arrow_right Is there a way …" at bounding box center [274, 158] width 208 height 29
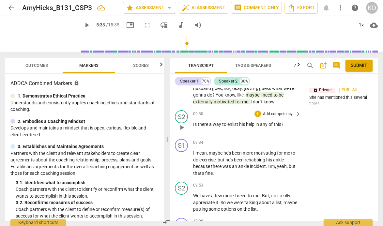
scroll to position [2416, 0]
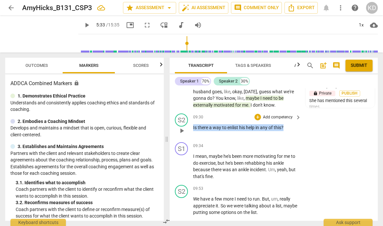
drag, startPoint x: 193, startPoint y: 134, endPoint x: 285, endPoint y: 137, distance: 92.3
click at [285, 131] on p "Is there a way to enlist his help in any of this ?" at bounding box center [245, 127] width 105 height 7
click at [281, 120] on p "Add competency" at bounding box center [277, 117] width 31 height 6
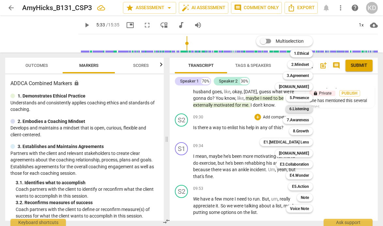
click at [301, 110] on b "6.Listening" at bounding box center [299, 109] width 20 height 8
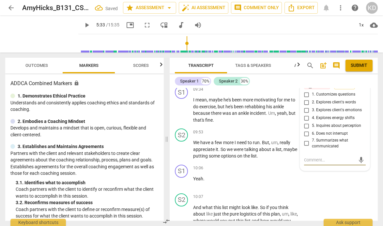
scroll to position [2468, 0]
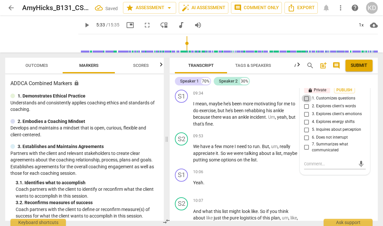
click at [304, 102] on input "1. Customizes questions" at bounding box center [306, 99] width 10 height 8
click at [306, 134] on input "5. Inquires about perception" at bounding box center [306, 130] width 10 height 8
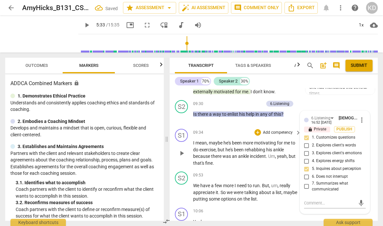
scroll to position [2429, 0]
click at [236, 107] on p "Add competency" at bounding box center [247, 104] width 31 height 6
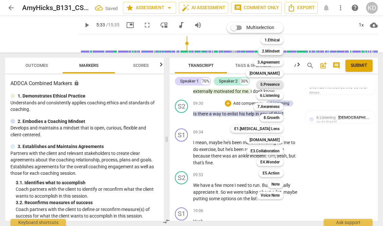
click at [271, 86] on b "5.Presence" at bounding box center [269, 85] width 19 height 8
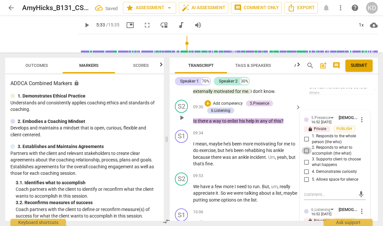
click at [305, 155] on input "2. Responds to what to accomplish (the what)" at bounding box center [306, 151] width 10 height 8
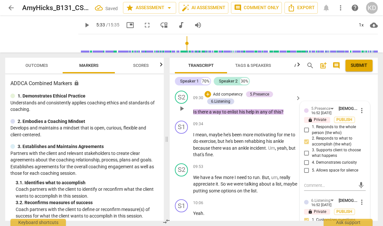
scroll to position [2439, 0]
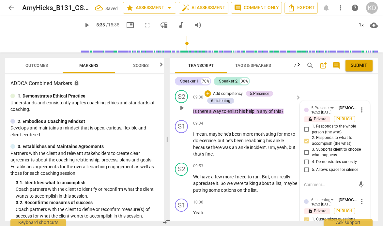
click at [305, 166] on input "4. Demonstrates curiosity" at bounding box center [306, 162] width 10 height 8
click at [314, 188] on textarea at bounding box center [329, 185] width 51 height 6
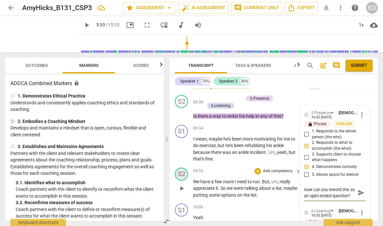
scroll to position [6, 0]
click at [172, 173] on div "S2 play_arrow pause 09:53 + Add competency keyboard_arrow_right We have a few m…" at bounding box center [274, 183] width 208 height 36
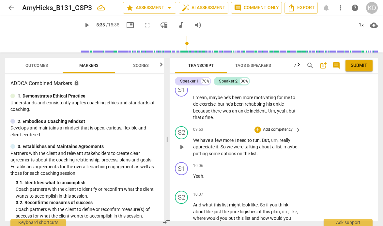
scroll to position [2477, 0]
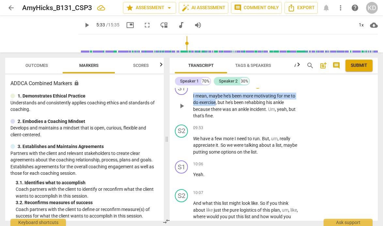
drag, startPoint x: 193, startPoint y: 103, endPoint x: 216, endPoint y: 110, distance: 23.4
click at [216, 110] on p "I mean , maybe he's been more motivating for me to do exercise , but he's been …" at bounding box center [245, 106] width 105 height 27
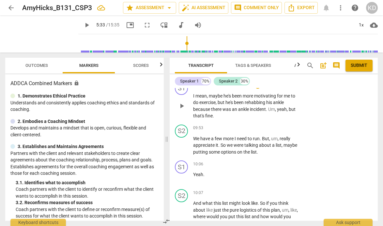
click at [171, 122] on div "S1 play_arrow pause 09:34 + Add competency keyboard_arrow_right I mean , maybe …" at bounding box center [274, 100] width 208 height 43
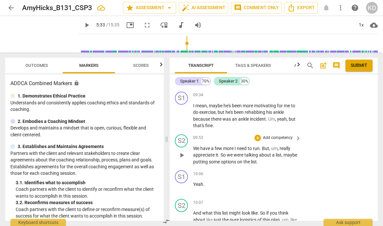
scroll to position [2475, 0]
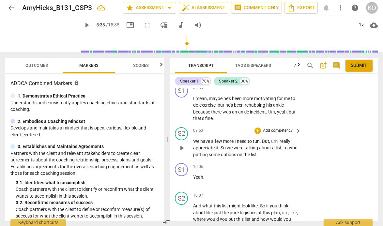
click at [181, 152] on span "play_arrow" at bounding box center [182, 148] width 8 height 8
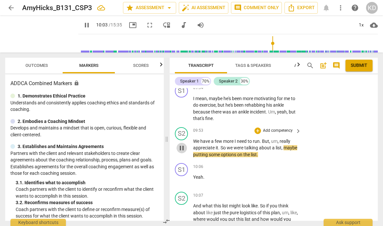
click at [181, 152] on span "pause" at bounding box center [182, 148] width 8 height 8
click at [180, 112] on span "play_arrow" at bounding box center [182, 109] width 8 height 8
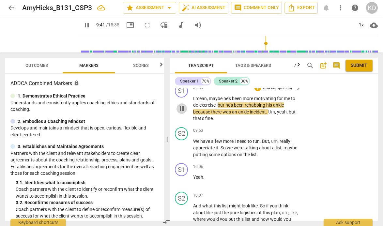
click at [181, 112] on span "pause" at bounding box center [182, 109] width 8 height 8
click at [270, 134] on p "Add competency" at bounding box center [277, 131] width 31 height 6
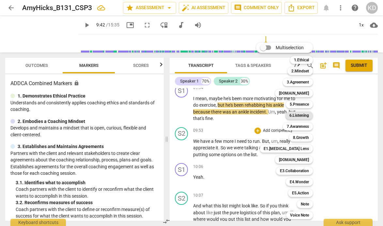
click at [303, 114] on b "6.Listening" at bounding box center [299, 116] width 20 height 8
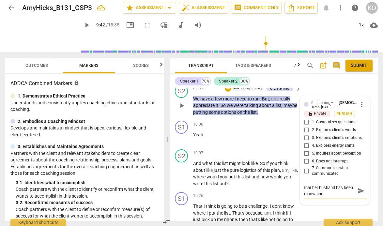
scroll to position [6, 0]
click at [349, 203] on textarea "She has just acknowledged that her husband has been motivating with exercise." at bounding box center [329, 194] width 51 height 19
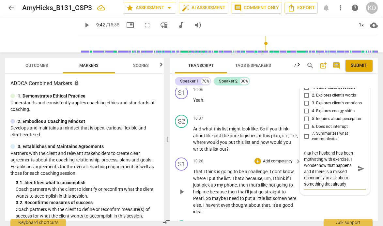
scroll to position [12, 0]
click at [217, 165] on div "10:26 + Add competency keyboard_arrow_right" at bounding box center [247, 160] width 109 height 7
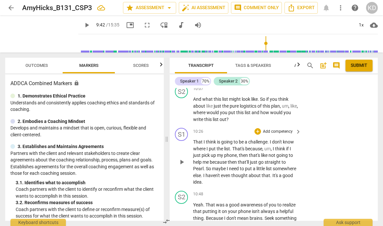
scroll to position [2582, 0]
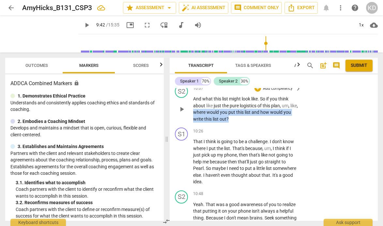
drag, startPoint x: 202, startPoint y: 119, endPoint x: 239, endPoint y: 125, distance: 37.1
click at [239, 122] on p "And what this list might look like . So if you think about like just the pure l…" at bounding box center [245, 109] width 105 height 27
click at [271, 92] on p "Add competency" at bounding box center [277, 89] width 31 height 6
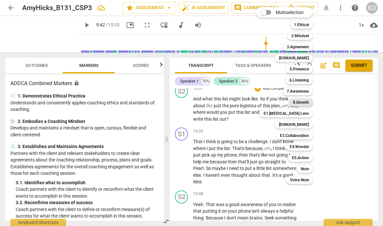
click at [303, 102] on b "8.Growth" at bounding box center [301, 102] width 16 height 8
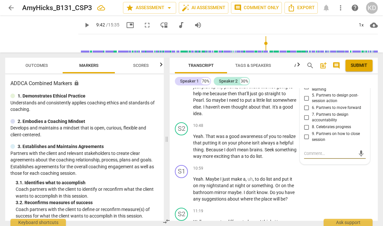
scroll to position [2642, 0]
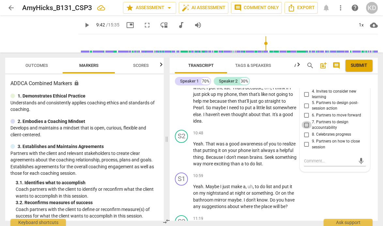
click at [305, 129] on input "7. Partners to design accountability" at bounding box center [306, 125] width 10 height 8
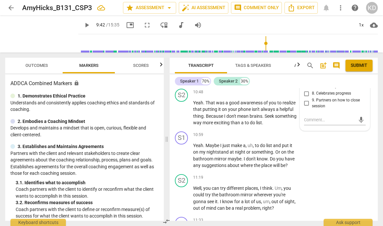
scroll to position [2684, 0]
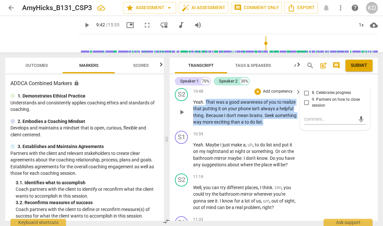
drag, startPoint x: 205, startPoint y: 109, endPoint x: 287, endPoint y: 130, distance: 84.3
click at [287, 126] on p "Yeah . That was a good awareness of you to realize that putting it on your phon…" at bounding box center [245, 112] width 105 height 27
click at [278, 95] on p "Add competency" at bounding box center [277, 92] width 31 height 6
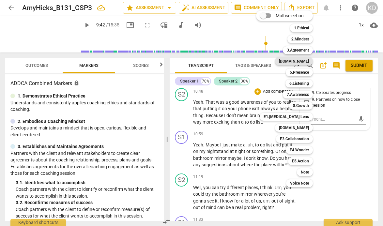
click at [303, 62] on b "[DOMAIN_NAME]" at bounding box center [294, 61] width 30 height 8
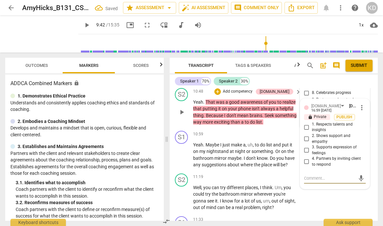
click at [305, 131] on input "1. Respects talents and insights" at bounding box center [306, 127] width 10 height 8
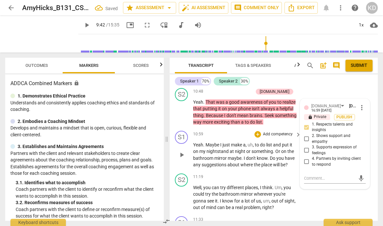
click at [171, 156] on div "S1 play_arrow pause 10:59 + Add competency keyboard_arrow_right Yeah . Maybe I …" at bounding box center [274, 149] width 208 height 43
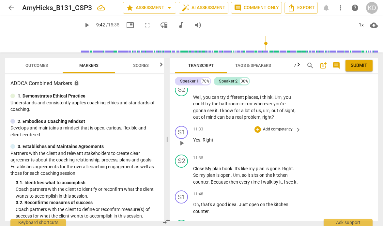
scroll to position [2774, 0]
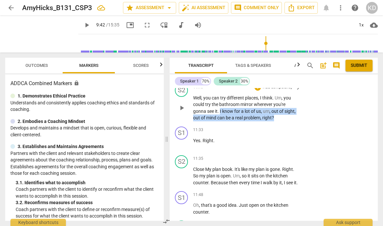
drag, startPoint x: 220, startPoint y: 118, endPoint x: 279, endPoint y: 126, distance: 59.9
click at [279, 121] on p "Well , you can try different places , I think . Um , you could try the bathroom…" at bounding box center [245, 108] width 105 height 27
click at [278, 90] on p "Add competency" at bounding box center [277, 87] width 31 height 6
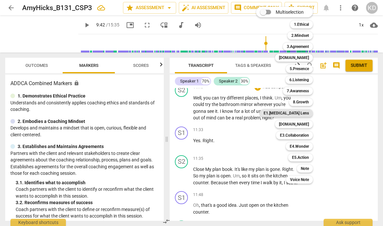
click at [302, 114] on b "E1.[MEDICAL_DATA] Lens" at bounding box center [285, 113] width 45 height 8
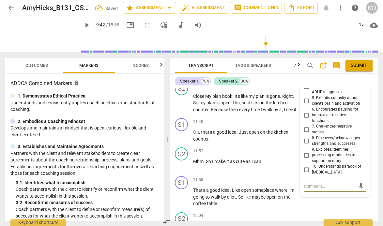
scroll to position [2851, 0]
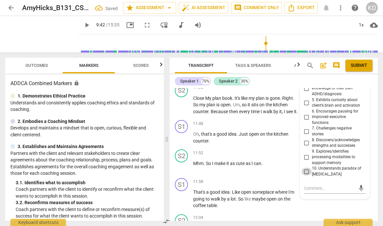
click at [306, 173] on input "10. Understands paradox of [MEDICAL_DATA]" at bounding box center [306, 172] width 10 height 8
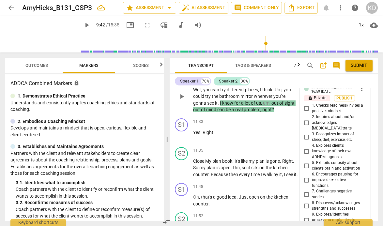
scroll to position [2787, 0]
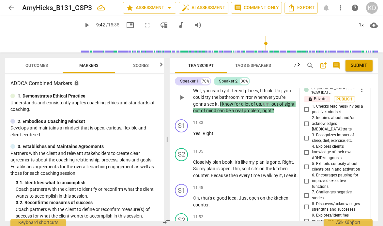
click at [305, 127] on input "2. Inquires about and/or acknowledges [MEDICAL_DATA] traits" at bounding box center [306, 124] width 10 height 8
click at [173, 145] on div "S1 play_arrow pause 11:33 + Add competency keyboard_arrow_right Yes . Right ." at bounding box center [274, 131] width 208 height 29
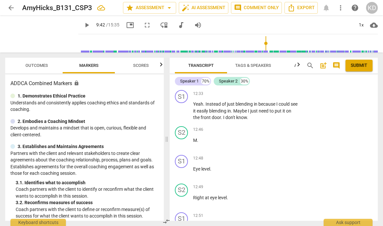
scroll to position [3127, 0]
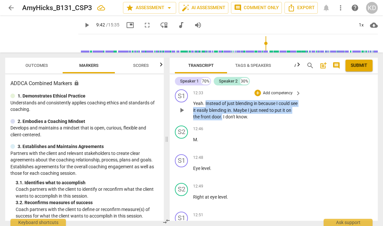
drag, startPoint x: 205, startPoint y: 111, endPoint x: 228, endPoint y: 123, distance: 26.3
click at [228, 120] on p "Yeah . Instead of just blending in because I could see it easily blending in . …" at bounding box center [245, 110] width 105 height 20
click at [275, 96] on p "Add competency" at bounding box center [277, 93] width 31 height 6
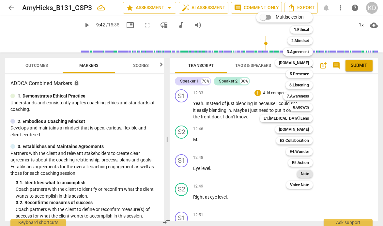
click at [305, 175] on b "Note" at bounding box center [305, 174] width 8 height 8
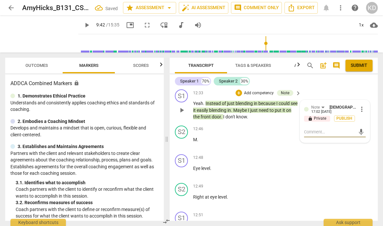
click at [314, 135] on textarea at bounding box center [329, 132] width 51 height 6
click at [170, 123] on div "S1 play_arrow pause 12:33 + Add competency Note keyboard_arrow_right Yeah . Ins…" at bounding box center [274, 105] width 208 height 36
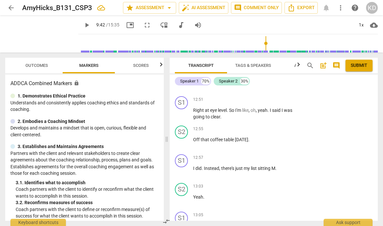
scroll to position [3242, 0]
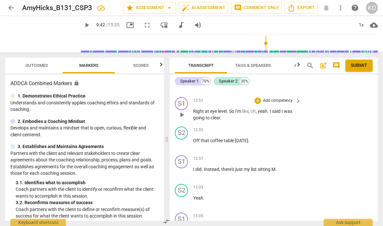
click at [180, 119] on span "play_arrow" at bounding box center [182, 115] width 8 height 8
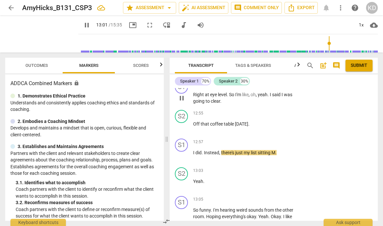
scroll to position [3259, 0]
click at [182, 101] on span "pause" at bounding box center [182, 98] width 8 height 8
click at [182, 101] on span "play_arrow" at bounding box center [182, 98] width 8 height 8
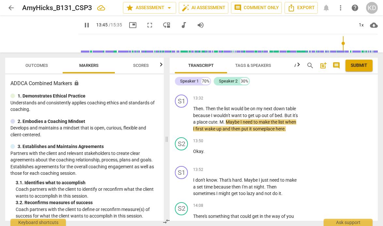
scroll to position [3497, 0]
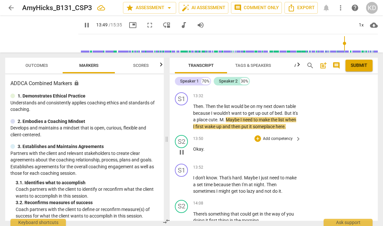
click at [270, 142] on p "Add competency" at bounding box center [277, 139] width 31 height 6
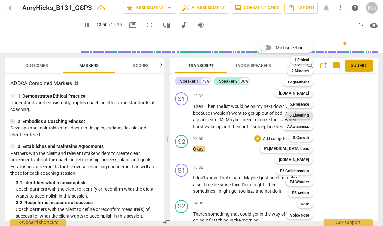
click at [301, 115] on b "6.Listening" at bounding box center [299, 116] width 20 height 8
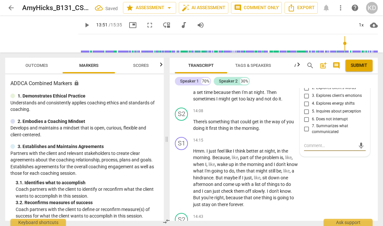
scroll to position [3591, 0]
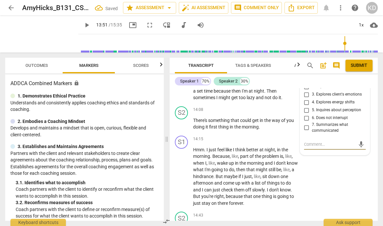
click at [305, 122] on input "6. Does not interrupt" at bounding box center [306, 118] width 10 height 8
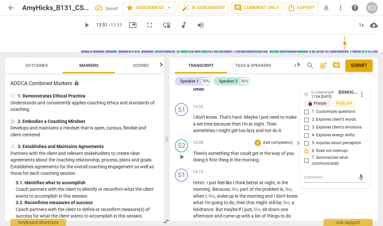
scroll to position [3547, 0]
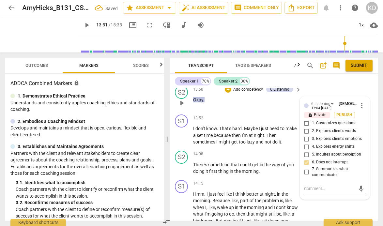
click at [249, 93] on p "Add competency" at bounding box center [247, 90] width 31 height 6
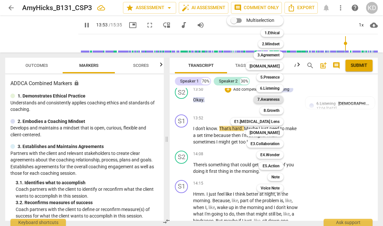
click at [272, 98] on b "7.Awareness" at bounding box center [268, 100] width 22 height 8
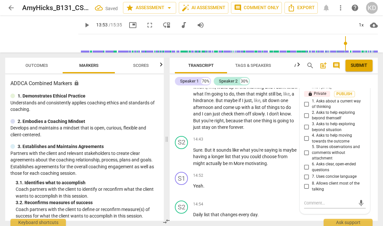
scroll to position [3670, 0]
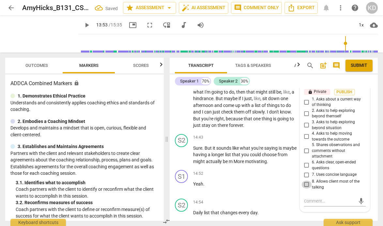
click at [305, 188] on input "8. Allows client most of the talking" at bounding box center [306, 185] width 10 height 8
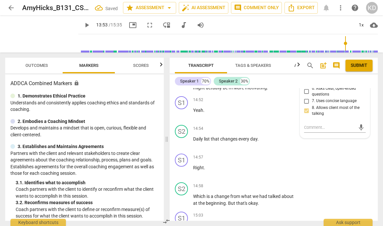
scroll to position [3744, 0]
click at [314, 130] on textarea at bounding box center [329, 127] width 51 height 6
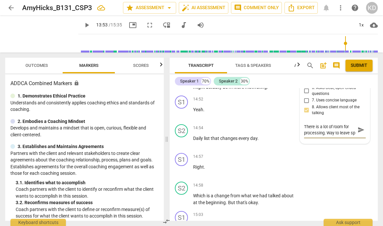
scroll to position [6, 0]
click at [172, 150] on div "S2 play_arrow pause 14:54 + Add competency keyboard_arrow_right Daily list that…" at bounding box center [274, 136] width 208 height 29
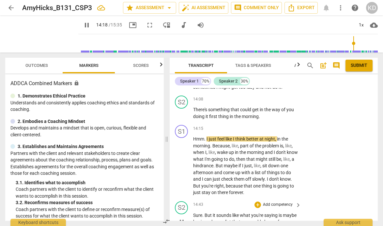
scroll to position [3602, 0]
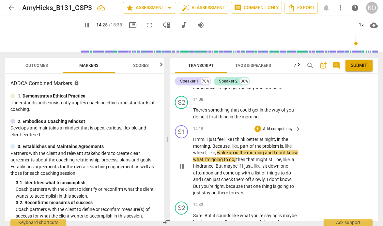
click at [183, 170] on span "pause" at bounding box center [182, 166] width 8 height 8
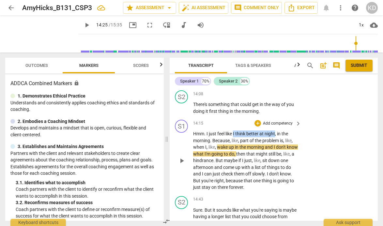
drag, startPoint x: 234, startPoint y: 149, endPoint x: 276, endPoint y: 149, distance: 42.1
click at [276, 149] on p "Hmm . I just feel like I think better at night , in the morning . Because , lik…" at bounding box center [245, 160] width 105 height 60
click at [276, 127] on p "Add competency" at bounding box center [277, 124] width 31 height 6
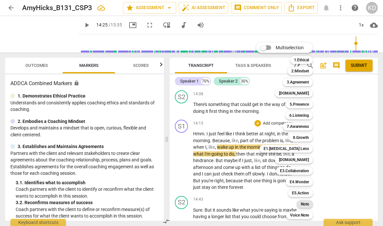
click at [306, 206] on b "Note" at bounding box center [305, 204] width 8 height 8
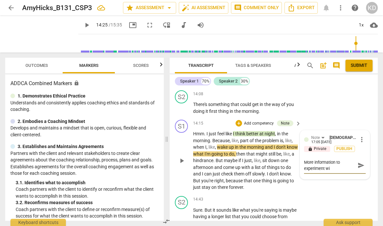
scroll to position [0, 0]
click at [171, 166] on div "S1 play_arrow pause 14:15 + Add competency Note keyboard_arrow_right Hmm . I ju…" at bounding box center [274, 155] width 208 height 76
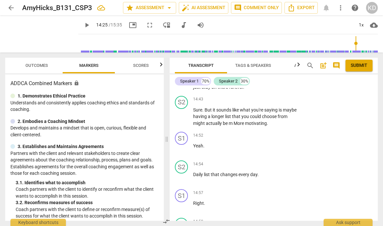
scroll to position [3709, 0]
click at [181, 120] on span "play_arrow" at bounding box center [182, 116] width 8 height 8
click at [182, 120] on span "pause" at bounding box center [182, 116] width 8 height 8
drag, startPoint x: 204, startPoint y: 123, endPoint x: 212, endPoint y: 123, distance: 7.8
click at [212, 123] on p "Sure . But it sounds like what you're saying is maybe having a longer list that…" at bounding box center [245, 116] width 105 height 20
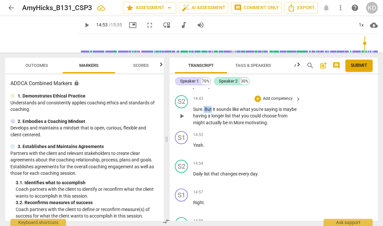
click at [272, 102] on p "Add competency" at bounding box center [277, 99] width 31 height 6
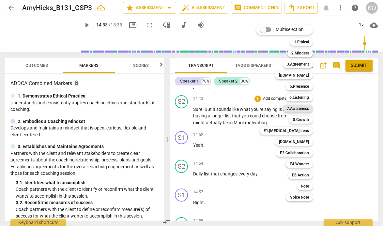
click at [298, 108] on b "7.Awareness" at bounding box center [298, 109] width 22 height 8
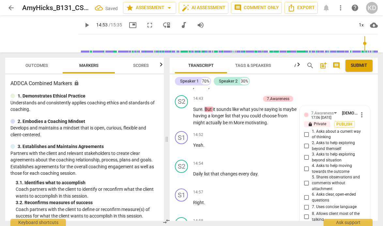
scroll to position [3802, 0]
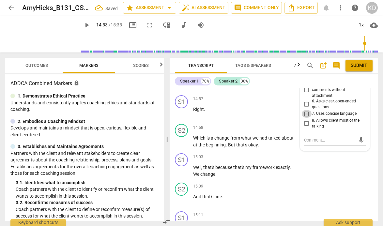
click at [305, 118] on input "7. Uses concise language" at bounding box center [306, 114] width 10 height 8
click at [306, 94] on input "5. Shares observations and comments without attachment" at bounding box center [306, 90] width 10 height 8
click at [315, 143] on textarea at bounding box center [329, 140] width 51 height 6
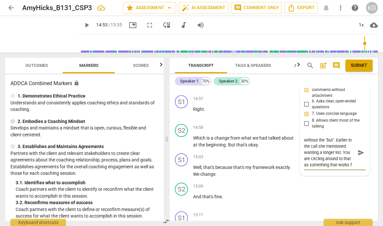
scroll to position [12, 0]
click at [171, 151] on div "S2 play_arrow pause 14:58 + Add competency keyboard_arrow_right Which is a chan…" at bounding box center [274, 135] width 208 height 29
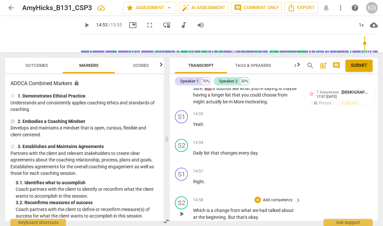
scroll to position [3732, 0]
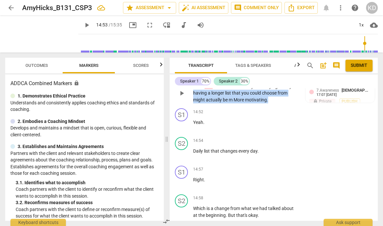
drag, startPoint x: 208, startPoint y: 107, endPoint x: 280, endPoint y: 116, distance: 73.2
click at [280, 103] on p "Sure . But it sounds like what you're saying is maybe having a longer list that…" at bounding box center [245, 93] width 105 height 20
click at [282, 79] on div "7.Awareness" at bounding box center [278, 76] width 22 height 6
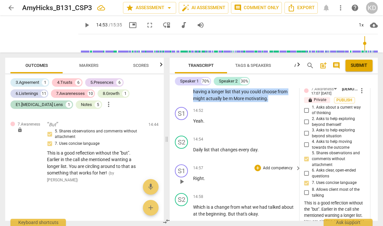
scroll to position [3733, 0]
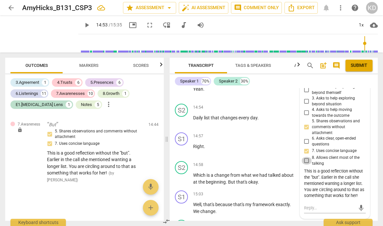
click at [305, 165] on input "8. Allows client most of the talking" at bounding box center [306, 161] width 10 height 8
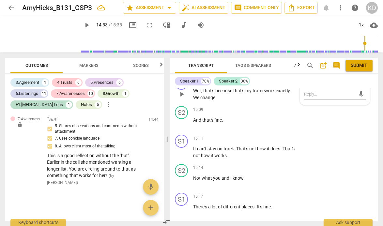
scroll to position [3879, 0]
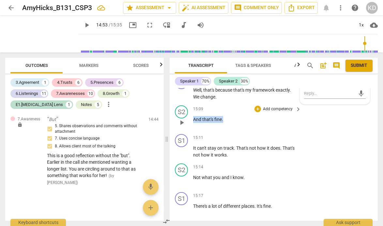
drag, startPoint x: 226, startPoint y: 134, endPoint x: 194, endPoint y: 135, distance: 32.0
click at [194, 123] on p "And that's fine ." at bounding box center [245, 119] width 105 height 7
click at [257, 112] on div "+" at bounding box center [257, 109] width 7 height 7
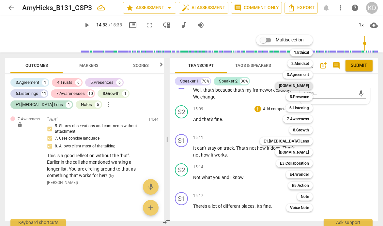
click at [302, 86] on b "[DOMAIN_NAME]" at bounding box center [294, 86] width 30 height 8
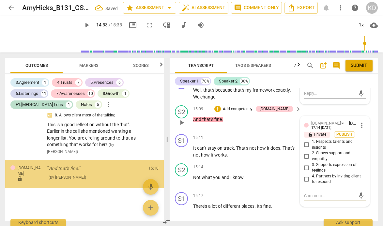
scroll to position [2196, 0]
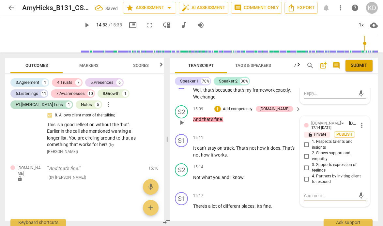
click at [305, 149] on input "1. Respects talents and insights" at bounding box center [306, 145] width 10 height 8
click at [305, 160] on input "2. Shows support and empathy" at bounding box center [306, 156] width 10 height 8
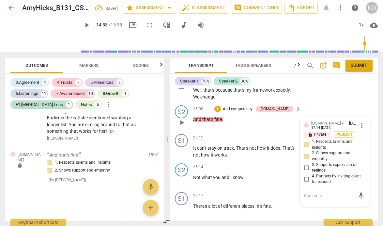
click at [248, 112] on p "Add competency" at bounding box center [237, 109] width 31 height 6
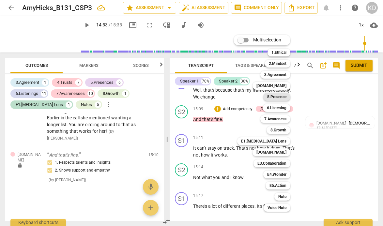
click at [277, 97] on b "5.Presence" at bounding box center [276, 97] width 19 height 8
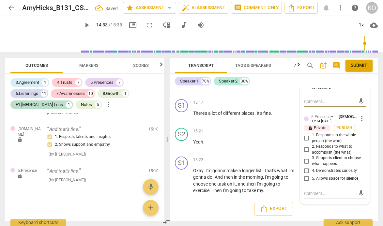
scroll to position [3976, 0]
click at [305, 142] on input "1. Responds to the whole person (the who)" at bounding box center [306, 138] width 10 height 8
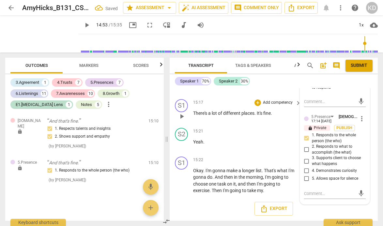
click at [172, 125] on div "S1 play_arrow pause 15:17 + Add competency keyboard_arrow_right There's a lot o…" at bounding box center [274, 111] width 208 height 29
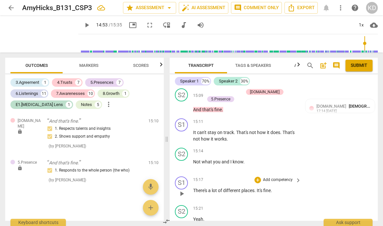
scroll to position [3894, 0]
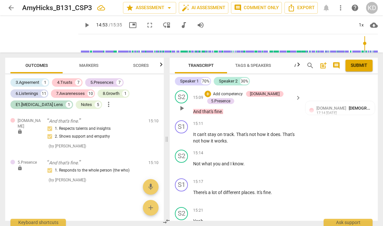
click at [226, 97] on p "Add competency" at bounding box center [227, 94] width 31 height 6
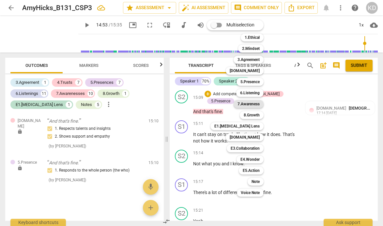
click at [250, 102] on b "7.Awareness" at bounding box center [248, 104] width 22 height 8
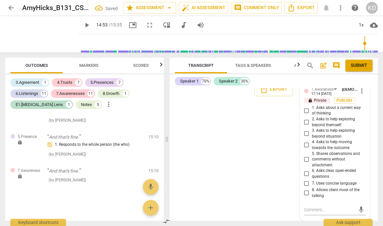
scroll to position [4107, 0]
click at [305, 158] on input "5. Shares observations and comments without attachment" at bounding box center [306, 160] width 10 height 8
click at [306, 184] on input "7. Uses concise language" at bounding box center [306, 183] width 10 height 8
click at [306, 194] on input "8. Allows client most of the talking" at bounding box center [306, 193] width 10 height 8
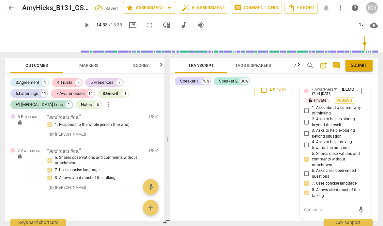
click at [174, 127] on div "S1 play_arrow pause 00:00 + Add competency keyboard_arrow_right Was like , smal…" at bounding box center [274, 154] width 208 height 133
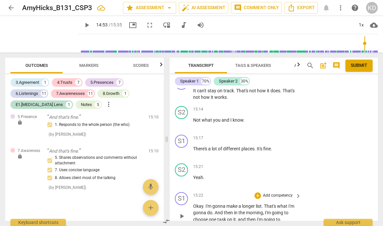
scroll to position [3930, 0]
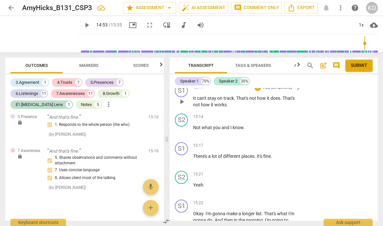
click at [182, 106] on span "play_arrow" at bounding box center [182, 102] width 8 height 8
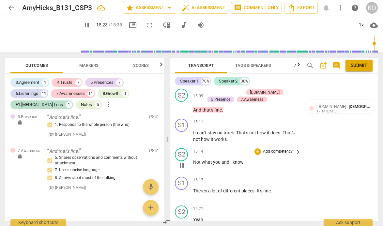
scroll to position [3896, 0]
click at [181, 141] on span "pause" at bounding box center [182, 137] width 8 height 8
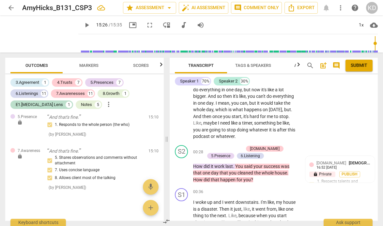
scroll to position [0, 0]
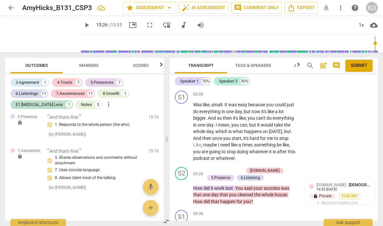
click at [324, 67] on span "post_add" at bounding box center [323, 66] width 8 height 8
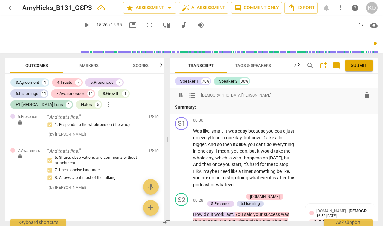
paste div
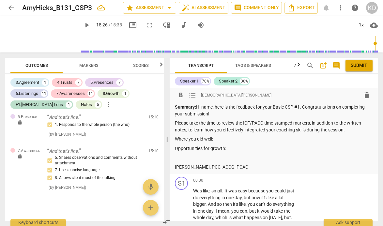
click at [215, 108] on p "Summary: Hi name, here is the feedback for your Basic CSP #1. Congratulations o…" at bounding box center [274, 110] width 198 height 13
click at [300, 108] on p "Summary: Hi [PERSON_NAME], here is the feedback for your Basic CSP #1. Congratu…" at bounding box center [274, 110] width 198 height 13
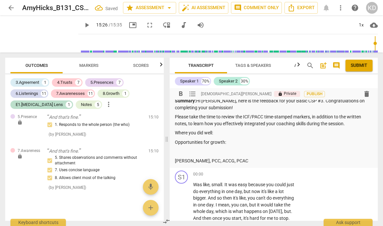
scroll to position [7, 0]
click at [11, 7] on span "arrow_back" at bounding box center [11, 8] width 8 height 8
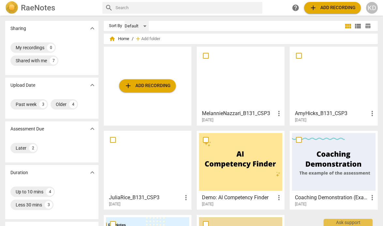
click at [145, 26] on div "Default" at bounding box center [137, 26] width 24 height 10
click at [186, 24] on div at bounding box center [191, 113] width 383 height 226
click at [54, 61] on div "7" at bounding box center [54, 61] width 8 height 8
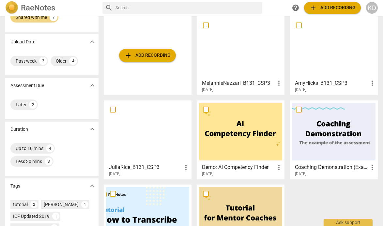
scroll to position [32, 0]
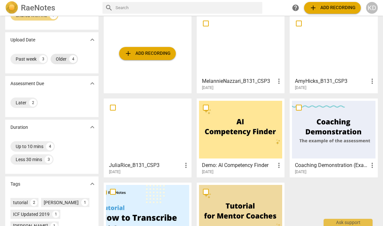
click at [72, 61] on div "4" at bounding box center [73, 59] width 8 height 8
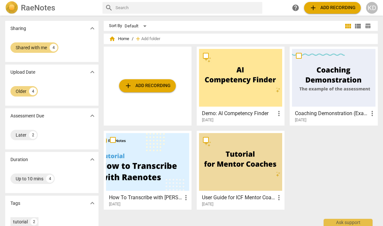
click at [92, 72] on span "expand_more" at bounding box center [92, 72] width 8 height 8
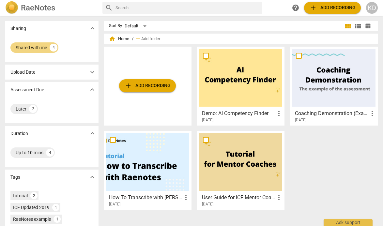
click at [92, 27] on span "expand_more" at bounding box center [92, 28] width 8 height 8
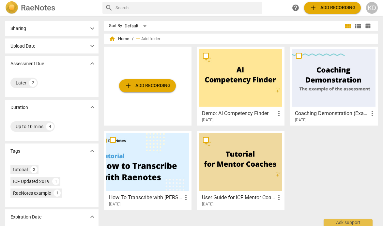
click at [92, 27] on span "expand_more" at bounding box center [92, 28] width 8 height 8
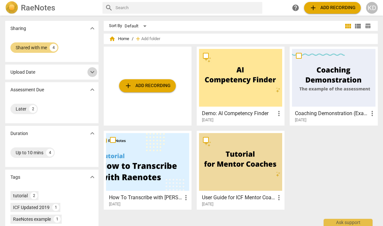
click at [92, 73] on span "expand_more" at bounding box center [92, 72] width 8 height 8
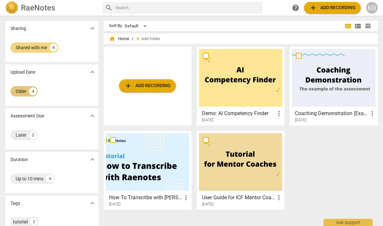
click at [23, 92] on div "Older" at bounding box center [21, 91] width 11 height 7
